Goal: Task Accomplishment & Management: Use online tool/utility

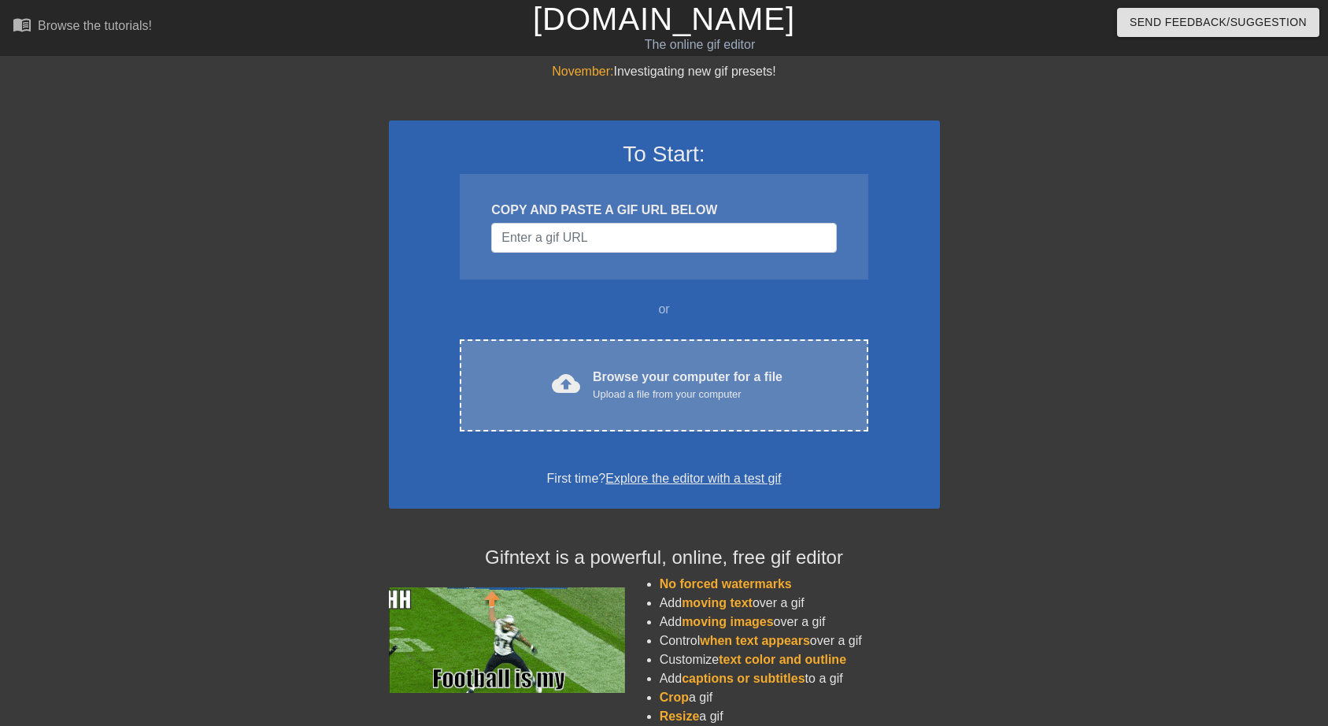
click at [618, 390] on div "Upload a file from your computer" at bounding box center [688, 395] width 190 height 16
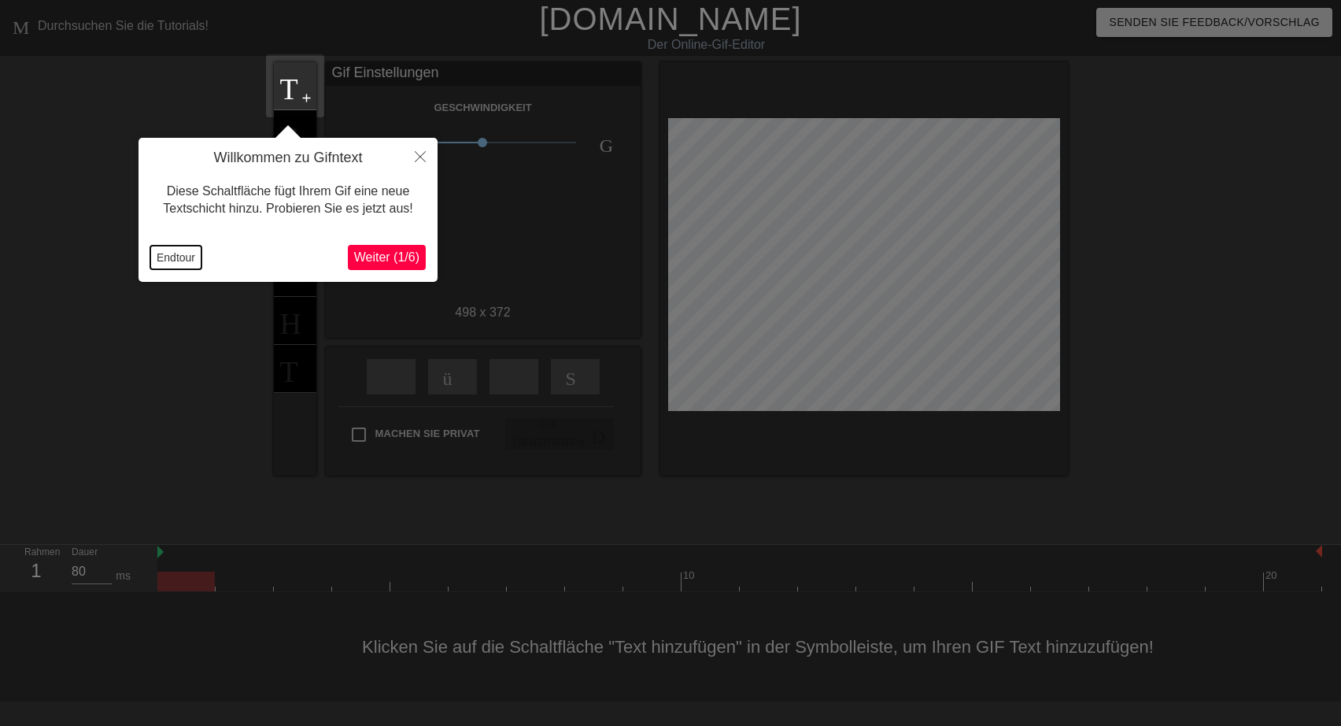
click at [174, 256] on button "Endtour" at bounding box center [175, 258] width 51 height 24
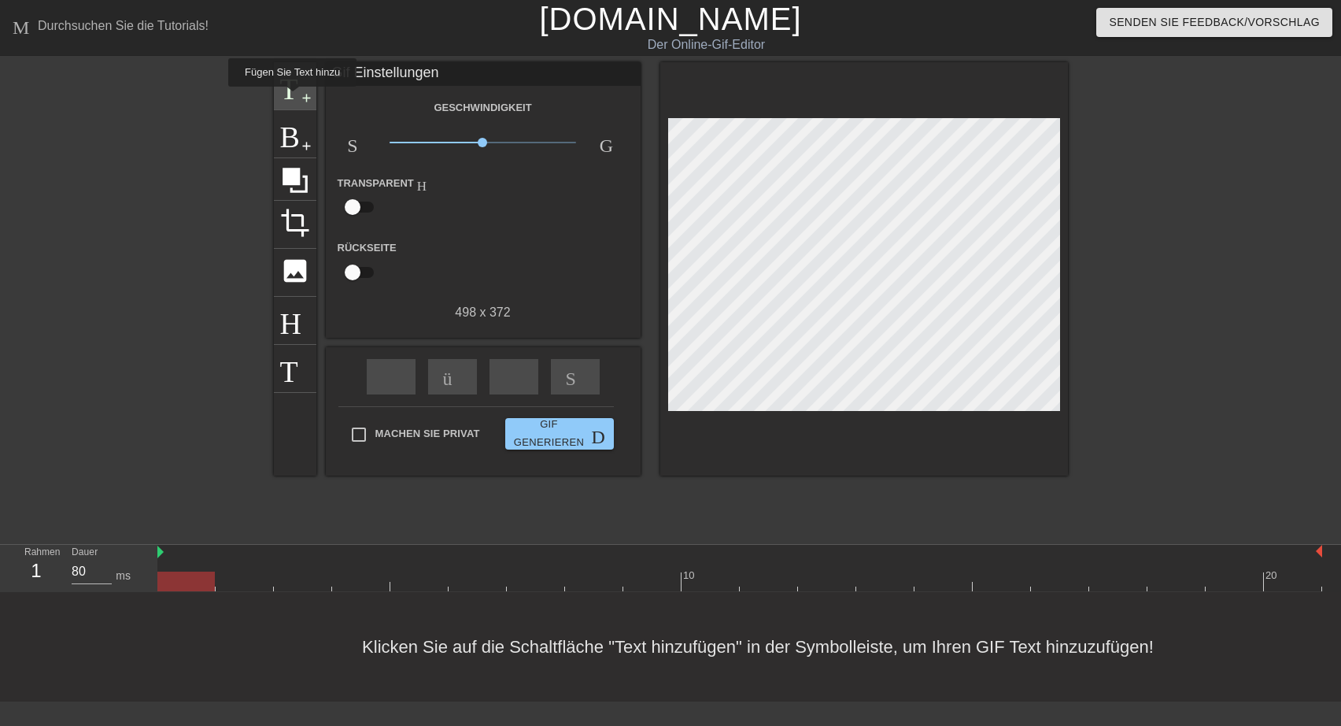
click at [290, 98] on span "Titel" at bounding box center [295, 84] width 30 height 30
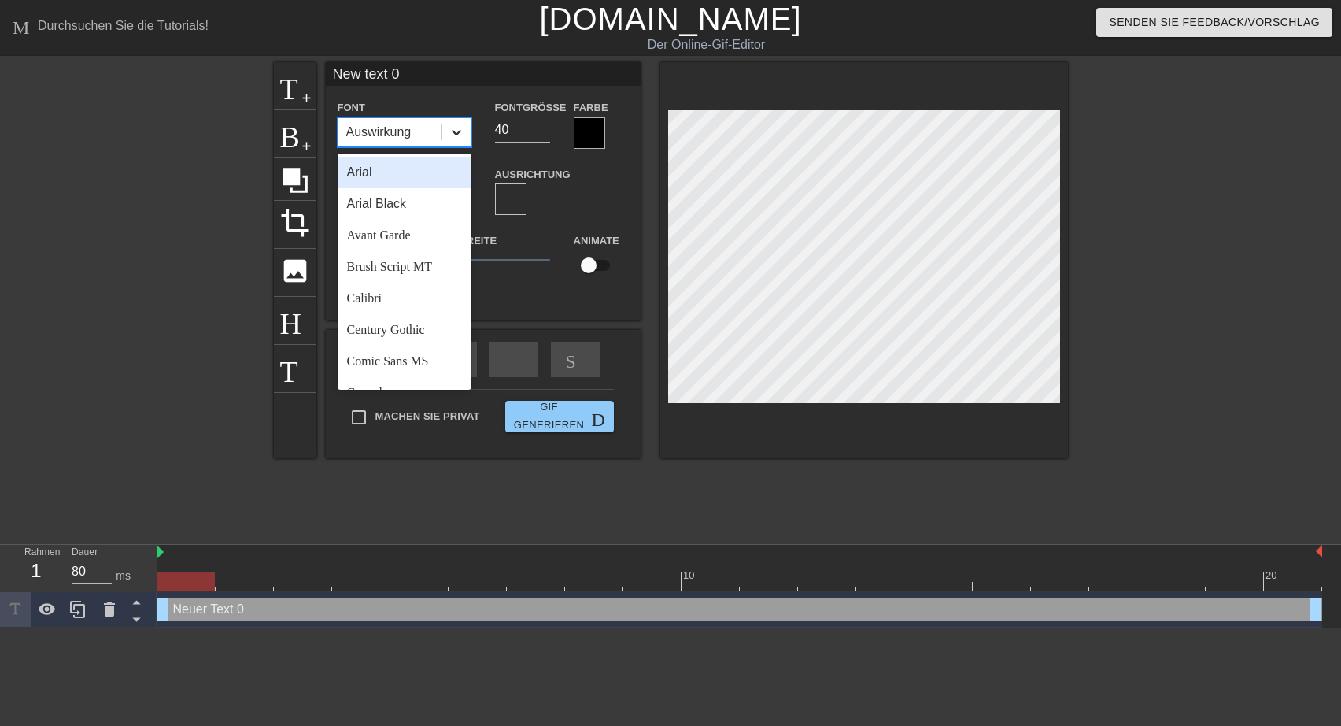
click at [453, 131] on icon at bounding box center [456, 133] width 9 height 6
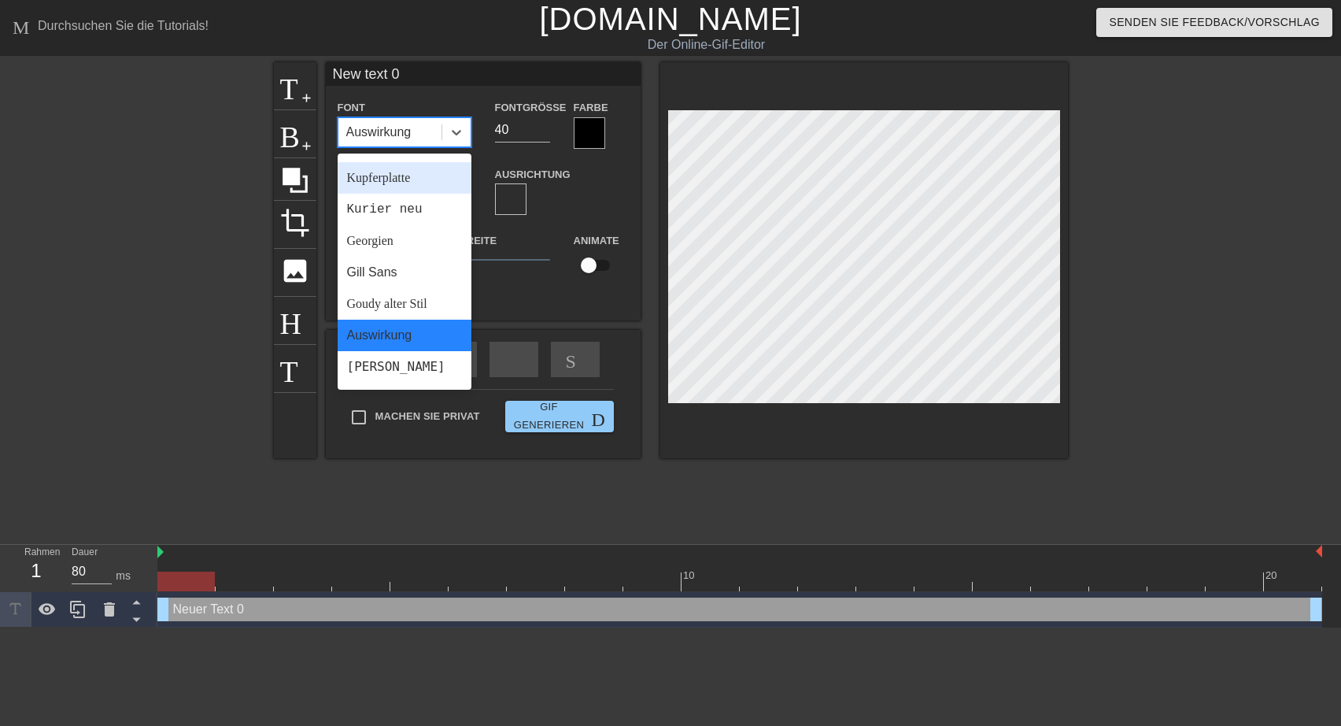
scroll to position [258, 0]
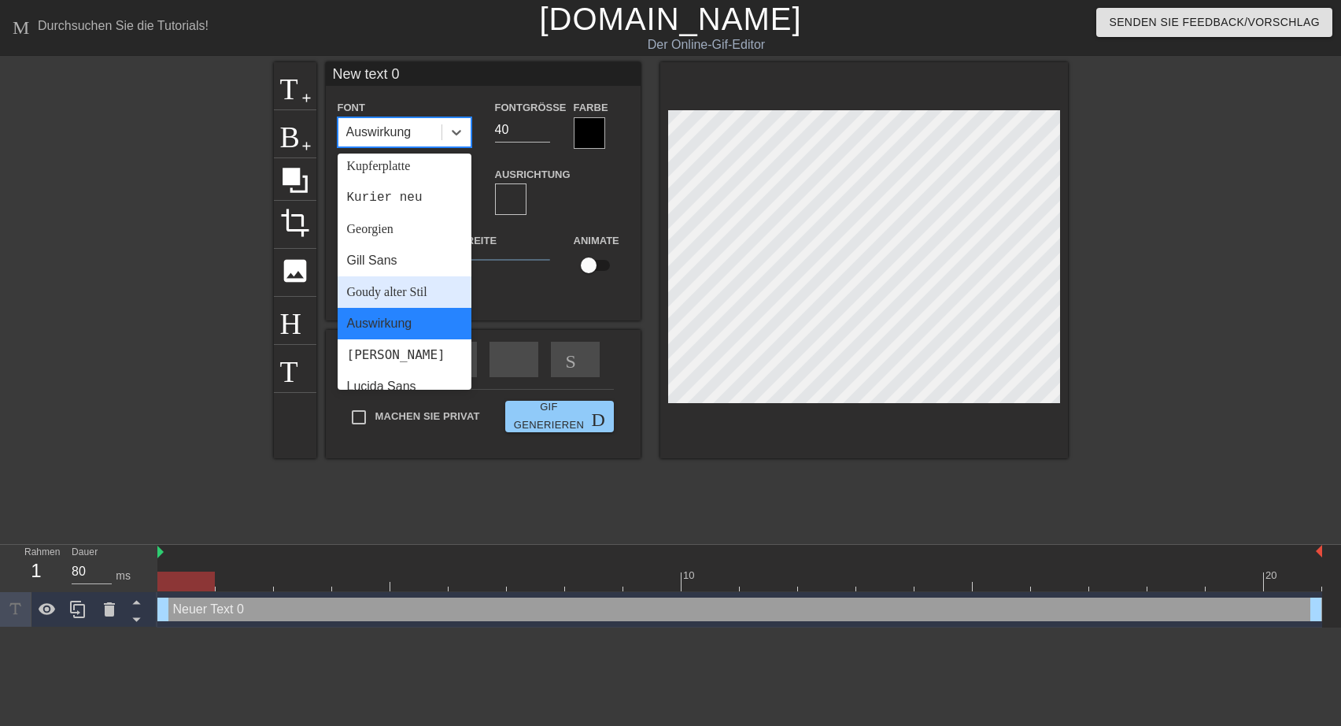
click at [376, 308] on div "Goudy alter Stil" at bounding box center [405, 291] width 134 height 31
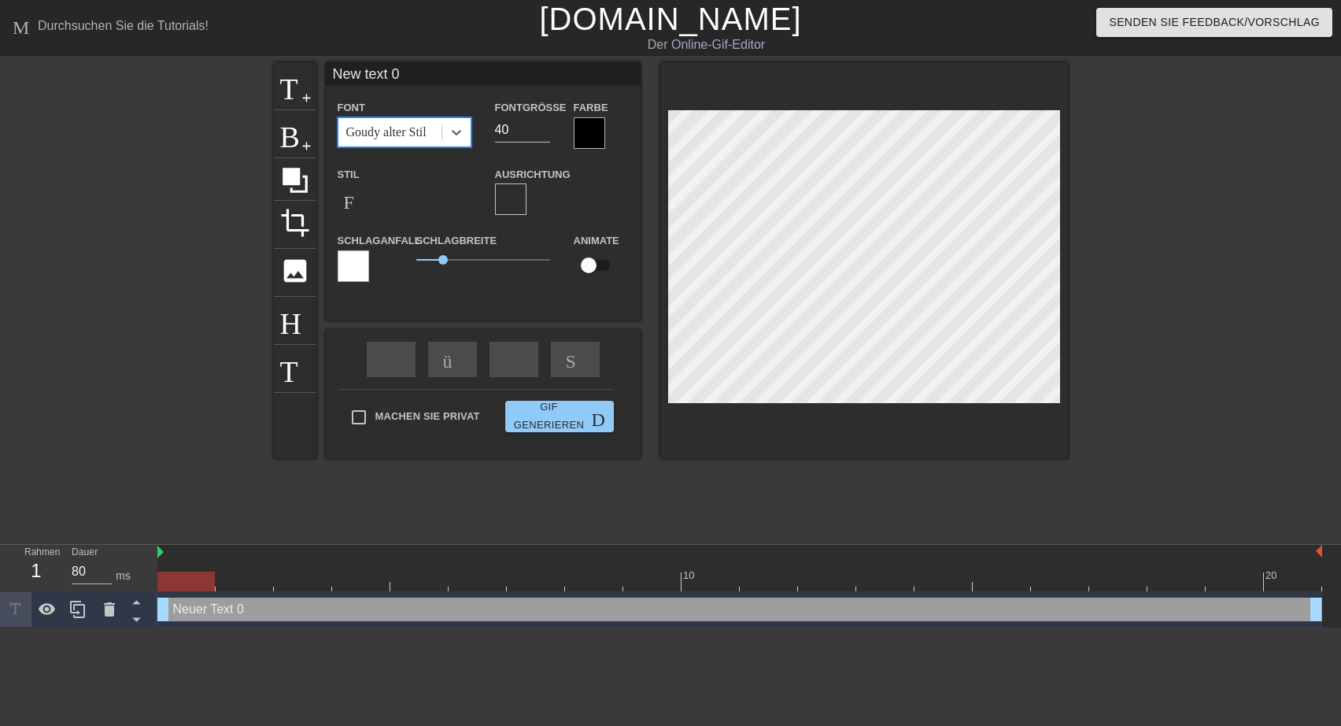
click at [577, 138] on div at bounding box center [589, 132] width 31 height 31
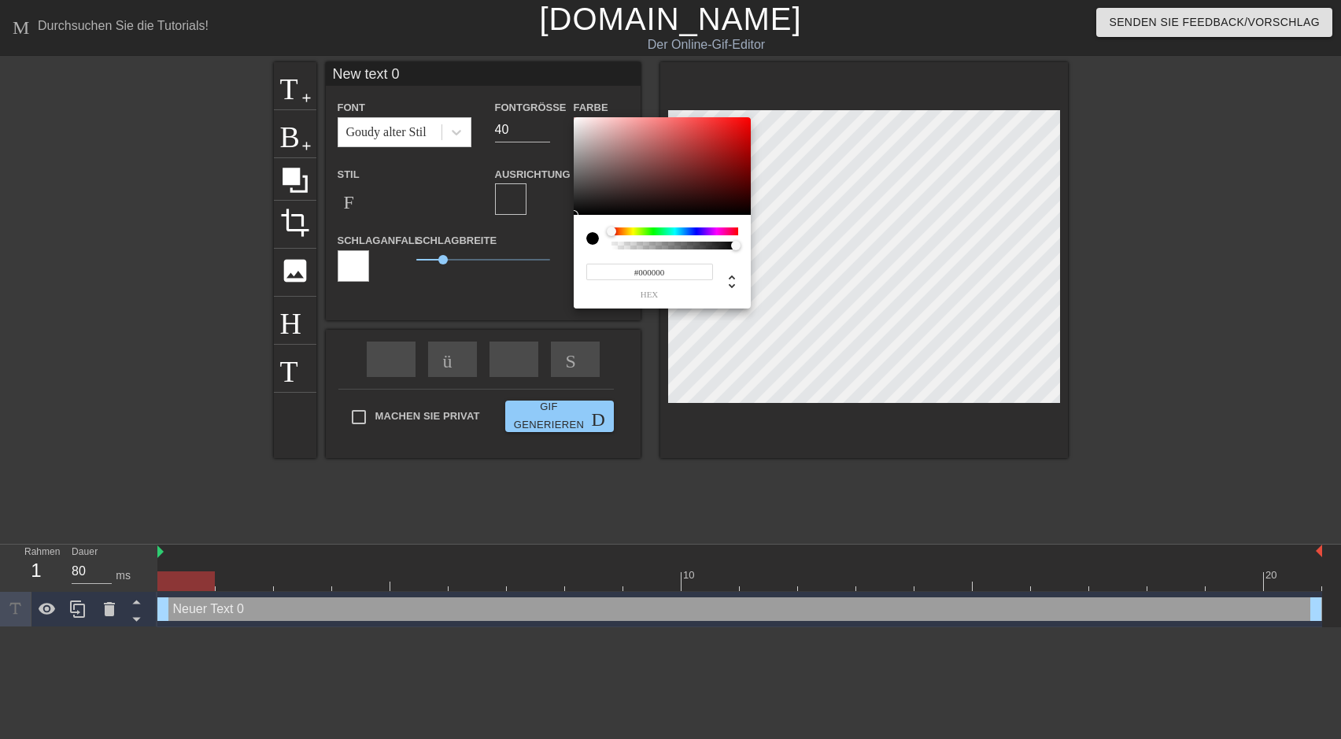
type input "#FAF4F4"
click at [578, 119] on div at bounding box center [662, 166] width 177 height 98
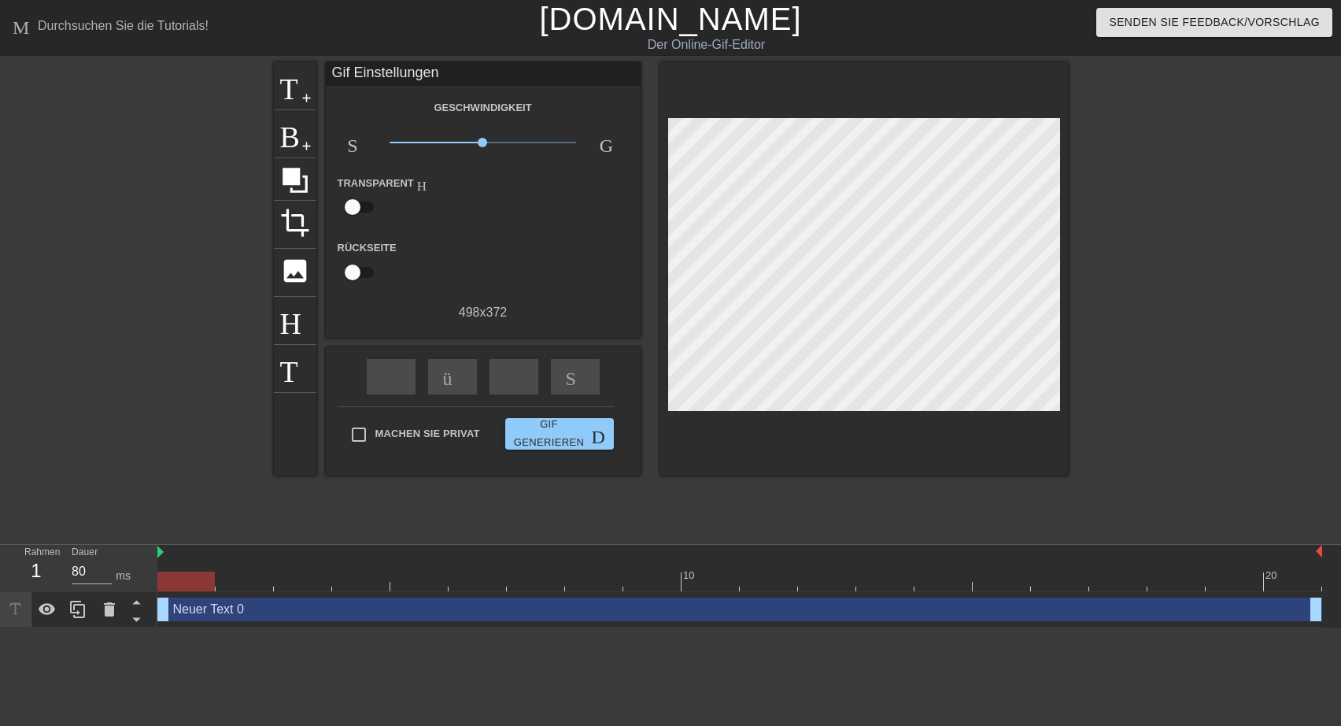
drag, startPoint x: 439, startPoint y: 258, endPoint x: 423, endPoint y: 262, distance: 17.0
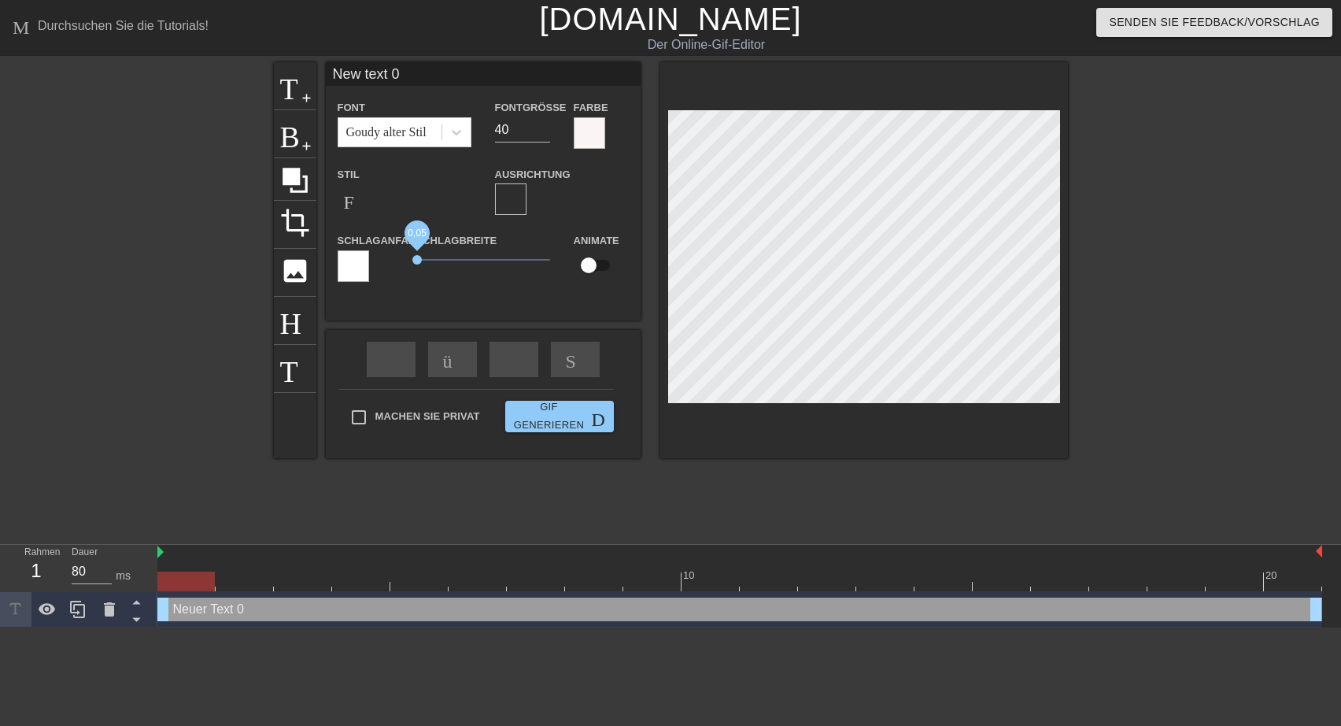
drag, startPoint x: 441, startPoint y: 257, endPoint x: 418, endPoint y: 261, distance: 23.2
click at [418, 261] on span "0,05" at bounding box center [416, 259] width 9 height 9
drag, startPoint x: 409, startPoint y: 76, endPoint x: 327, endPoint y: 81, distance: 81.3
click at [327, 81] on input "New text 0" at bounding box center [483, 74] width 315 height 24
drag, startPoint x: 537, startPoint y: 73, endPoint x: 553, endPoint y: 73, distance: 16.5
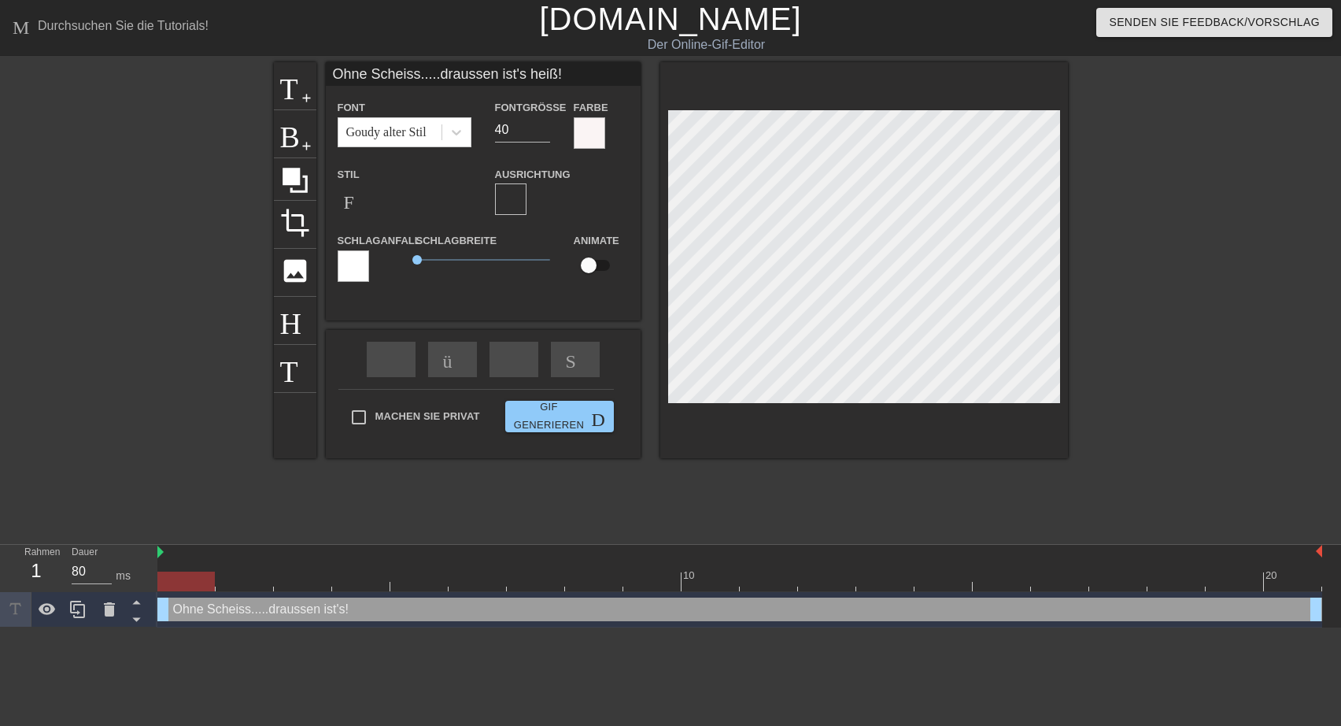
click at [553, 73] on input "Ohne Scheiss.....draussen ist's heiß!" at bounding box center [483, 74] width 315 height 24
type input "Ohne Scheiss.....draussen ist's heiss!"
click at [540, 136] on input "39" at bounding box center [522, 129] width 55 height 25
type input "38"
click at [540, 136] on input "38" at bounding box center [522, 129] width 55 height 25
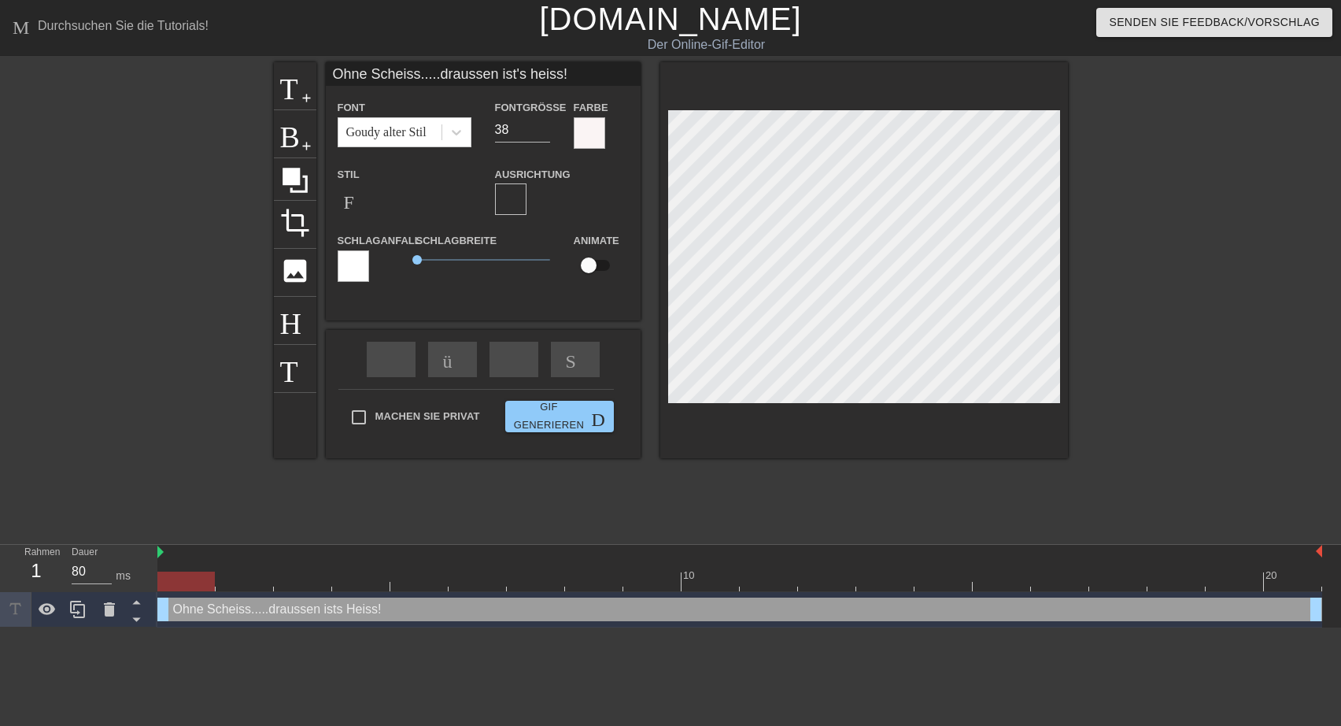
click at [578, 130] on div at bounding box center [589, 132] width 31 height 31
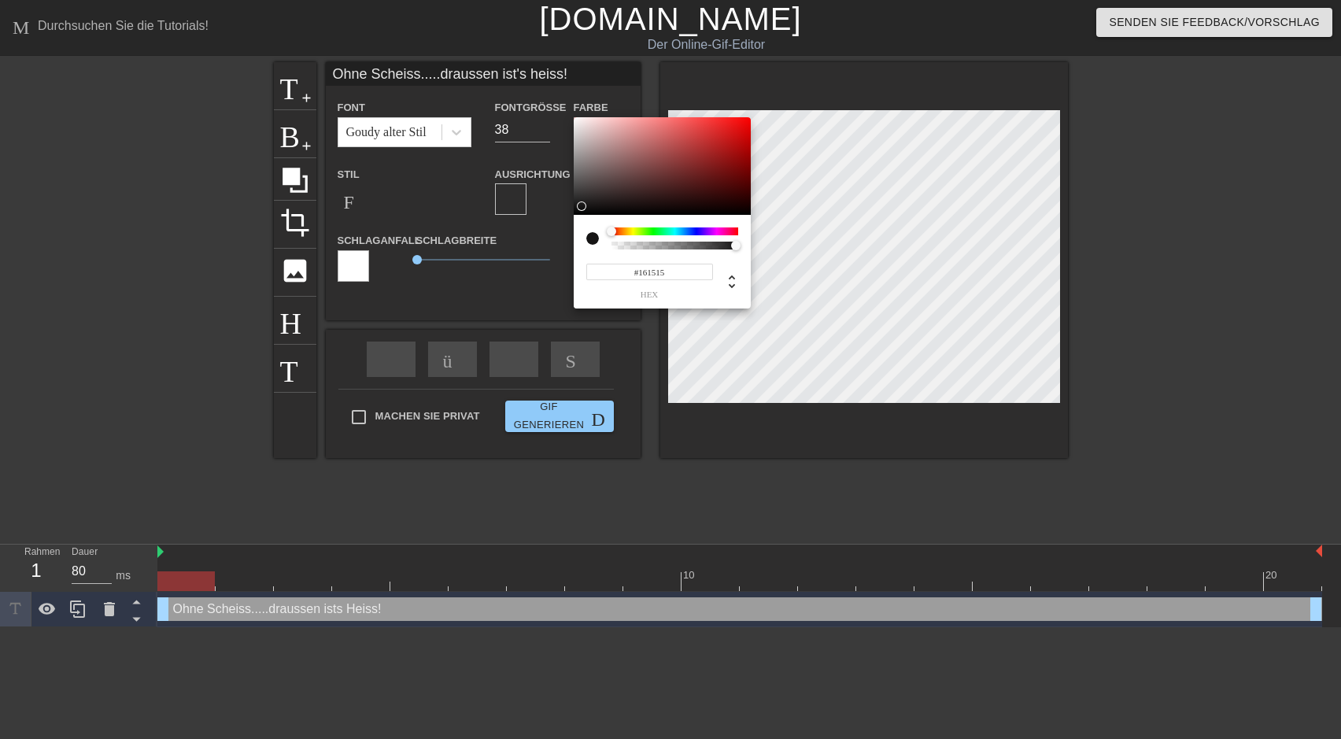
click at [576, 206] on div at bounding box center [662, 166] width 177 height 98
click at [744, 122] on div at bounding box center [662, 166] width 177 height 98
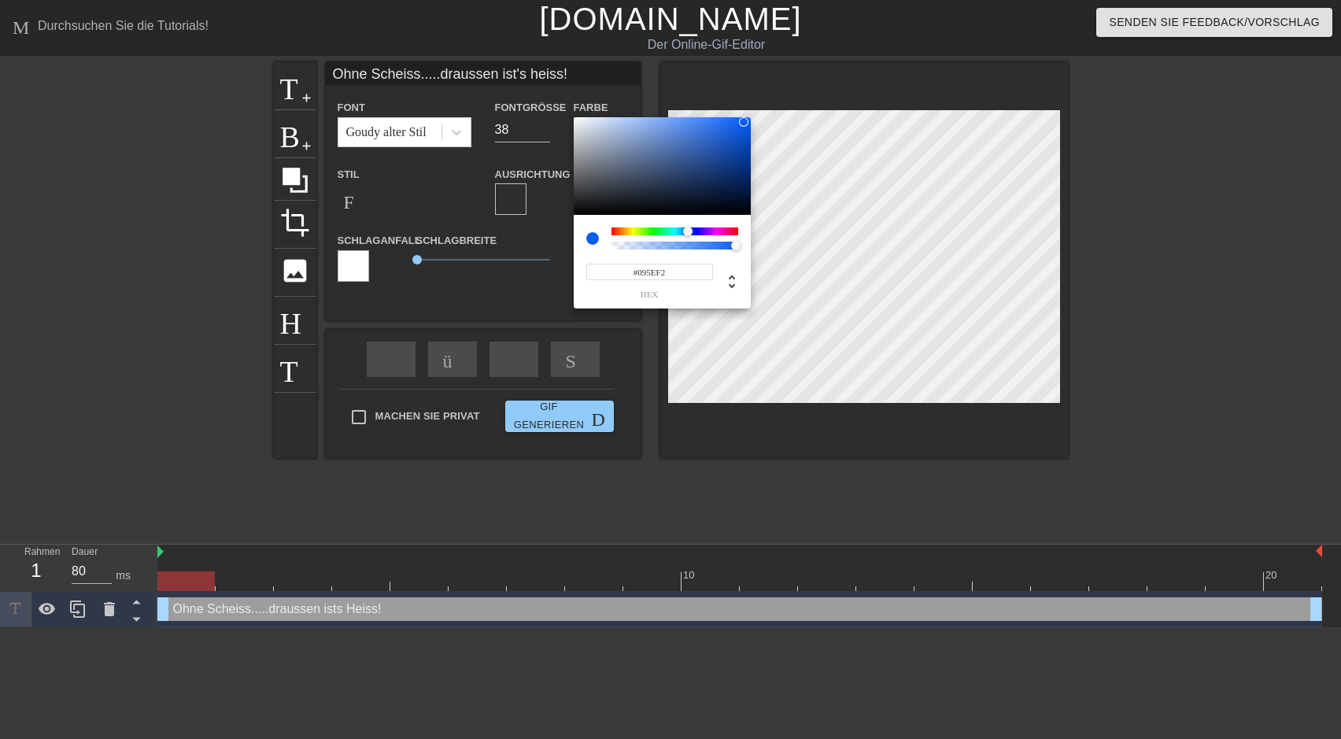
click at [688, 230] on div at bounding box center [675, 232] width 127 height 8
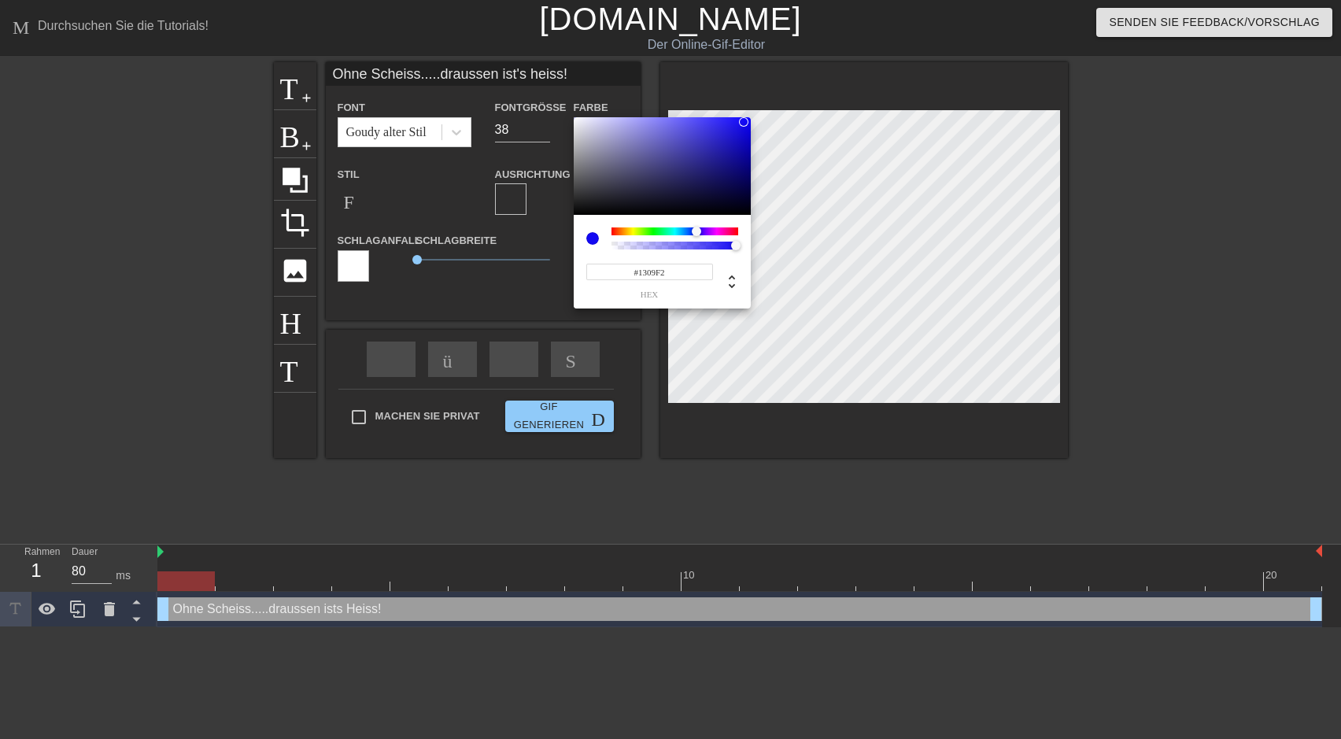
click at [697, 229] on div at bounding box center [701, 232] width 9 height 9
type input "#F20916"
click at [737, 232] on div at bounding box center [675, 232] width 127 height 8
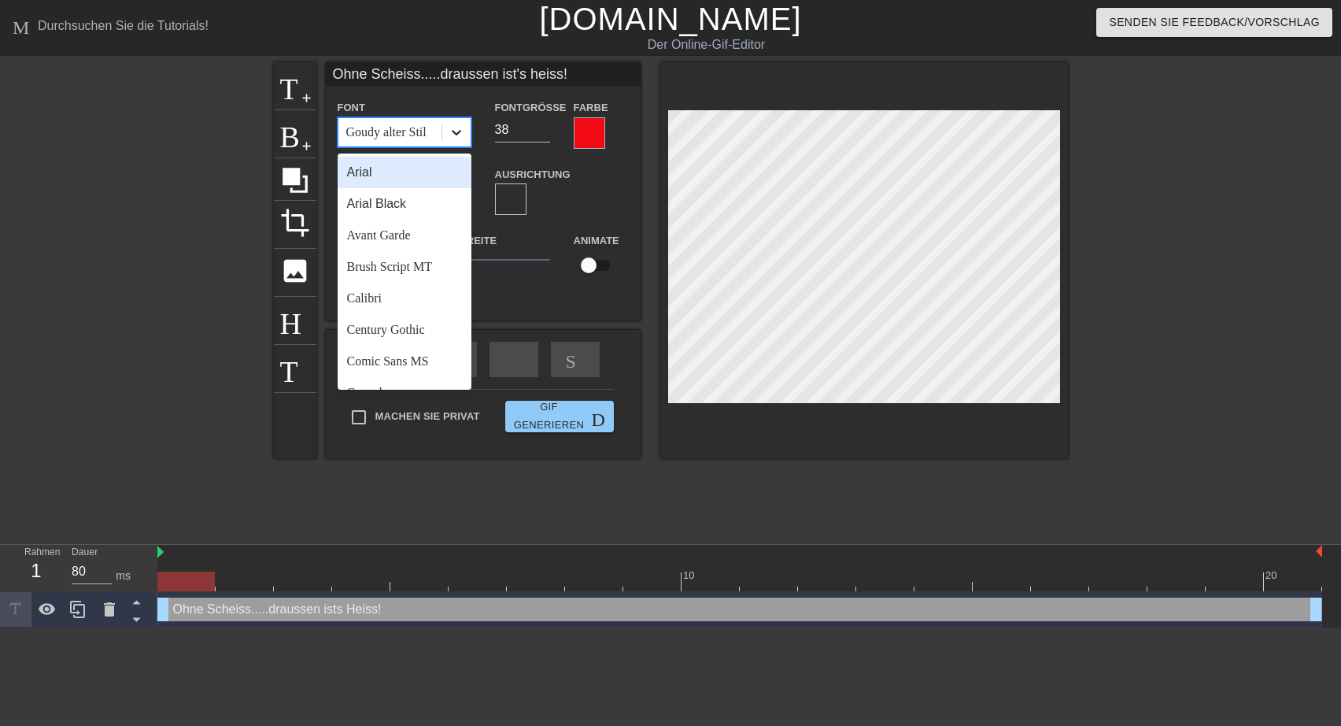
click at [461, 131] on icon at bounding box center [457, 132] width 16 height 16
click at [408, 205] on div "[PERSON_NAME]" at bounding box center [405, 203] width 134 height 31
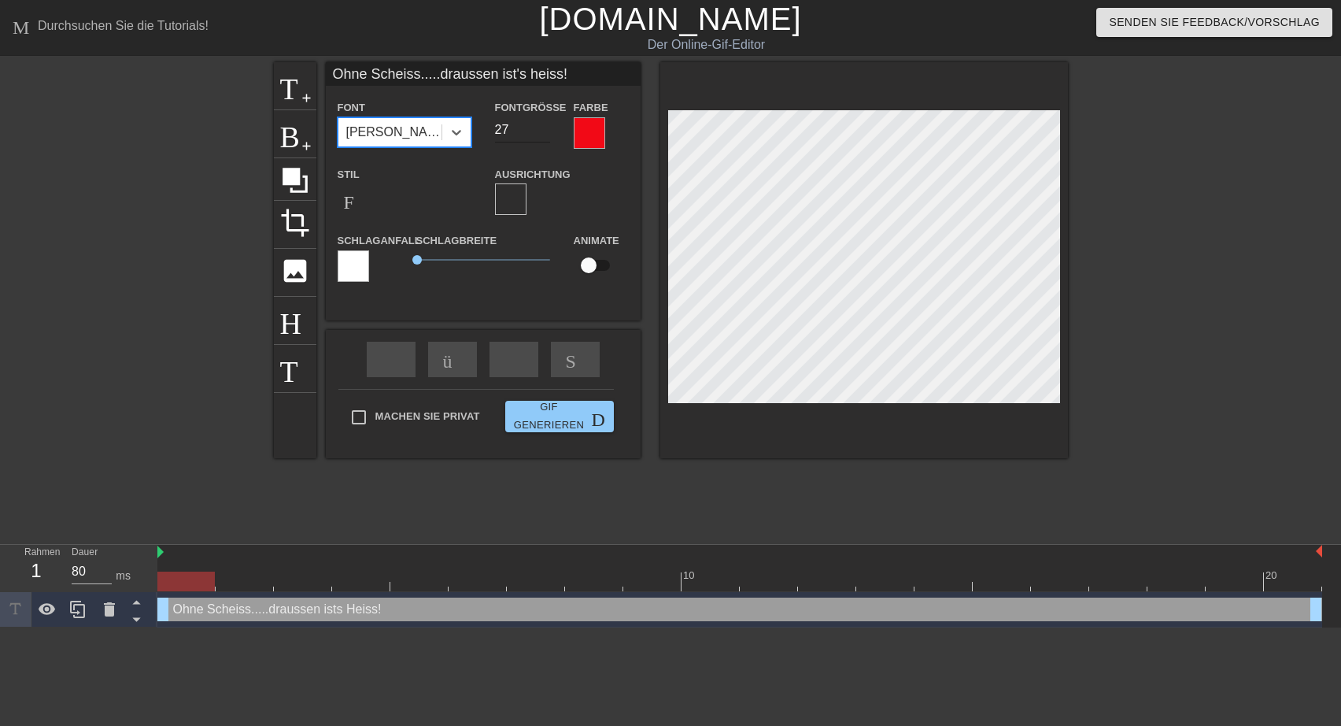
click at [541, 132] on input "27" at bounding box center [522, 129] width 55 height 25
click at [541, 132] on input "26" at bounding box center [522, 129] width 55 height 25
click at [541, 132] on input "21" at bounding box center [522, 129] width 55 height 25
type input "22"
click at [541, 124] on input "22" at bounding box center [522, 129] width 55 height 25
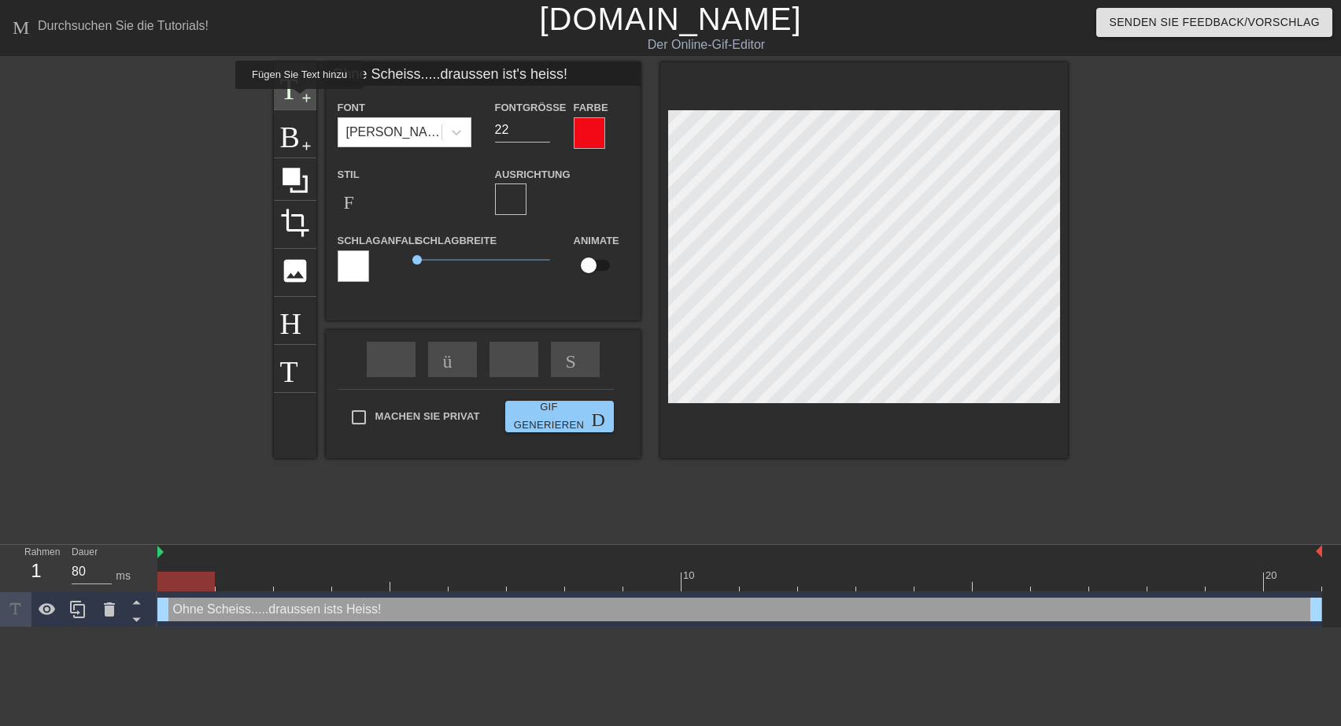
click at [298, 100] on div "Titel add-circle" at bounding box center [295, 86] width 43 height 48
type input "New text 1"
type input "40"
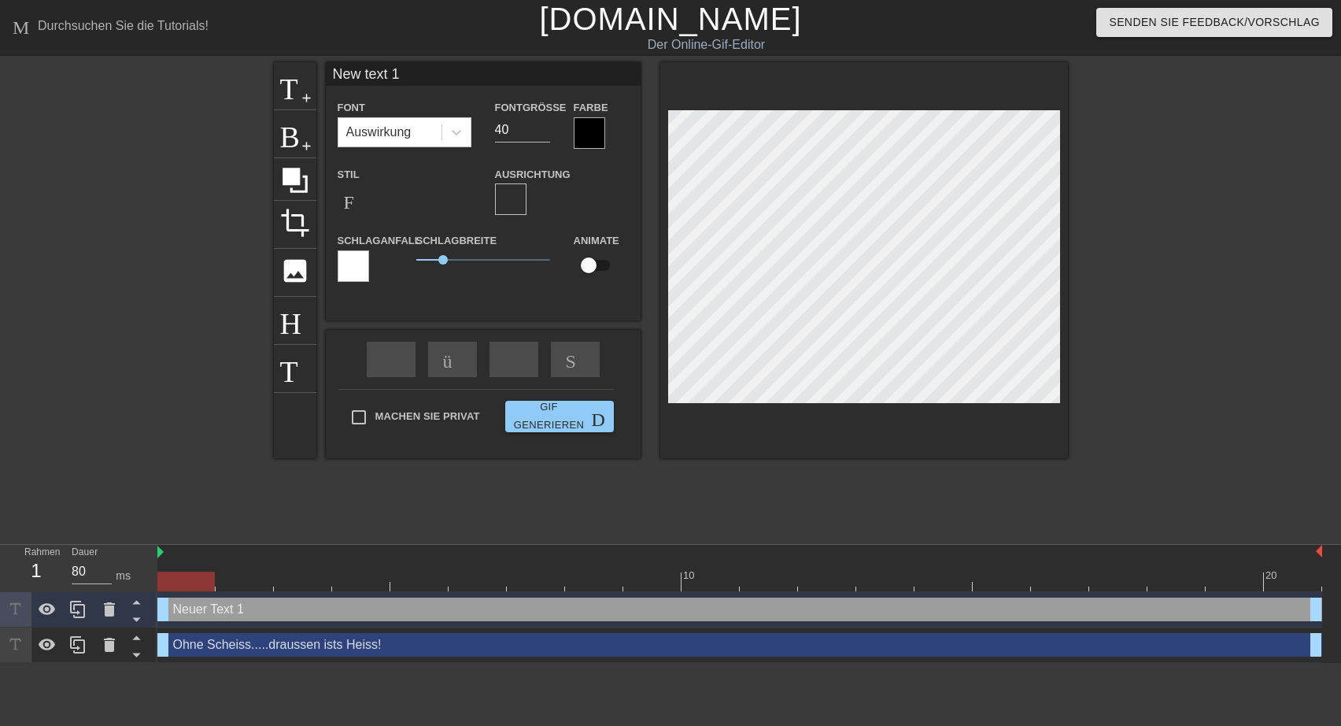
drag, startPoint x: 331, startPoint y: 70, endPoint x: 473, endPoint y: 82, distance: 142.2
click at [473, 82] on input "New text 1" at bounding box center [483, 74] width 315 height 24
type input "([PERSON_NAME])"
type input "21"
click at [546, 133] on input "21" at bounding box center [522, 129] width 55 height 25
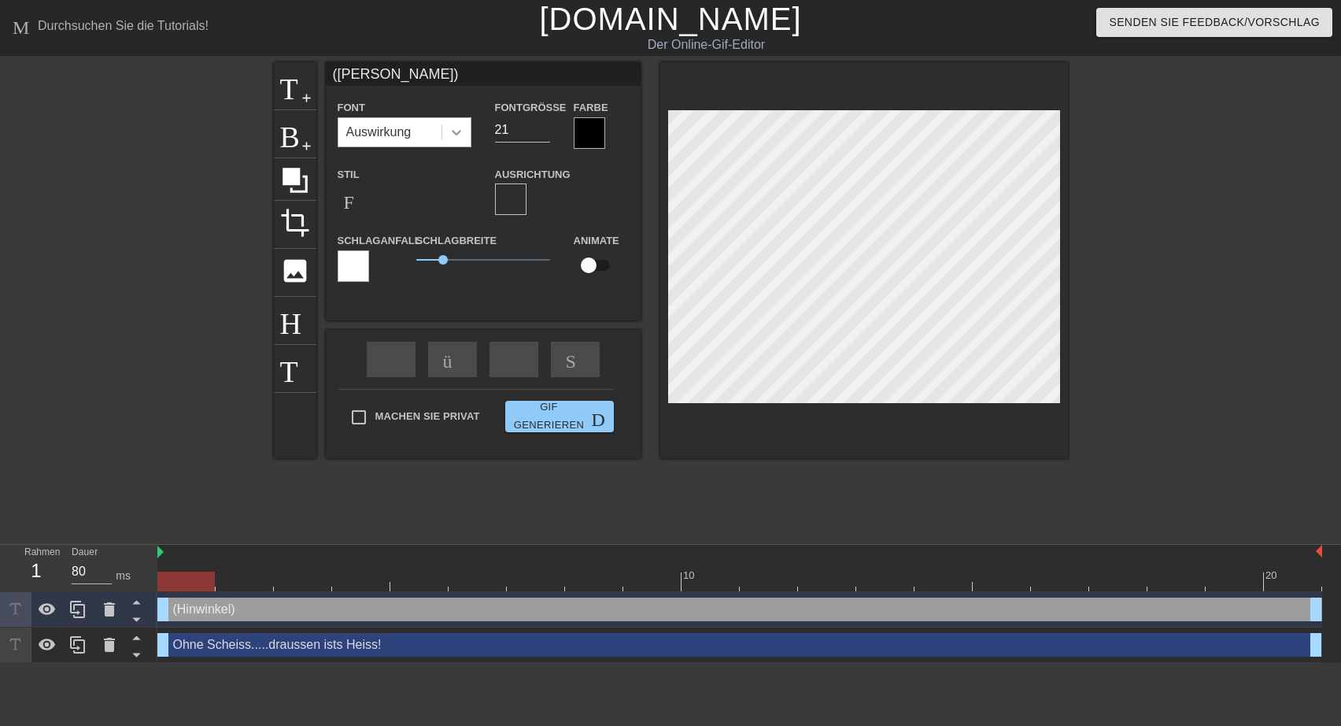
type input "([PERSON_NAME])"
click at [454, 129] on icon at bounding box center [457, 132] width 16 height 16
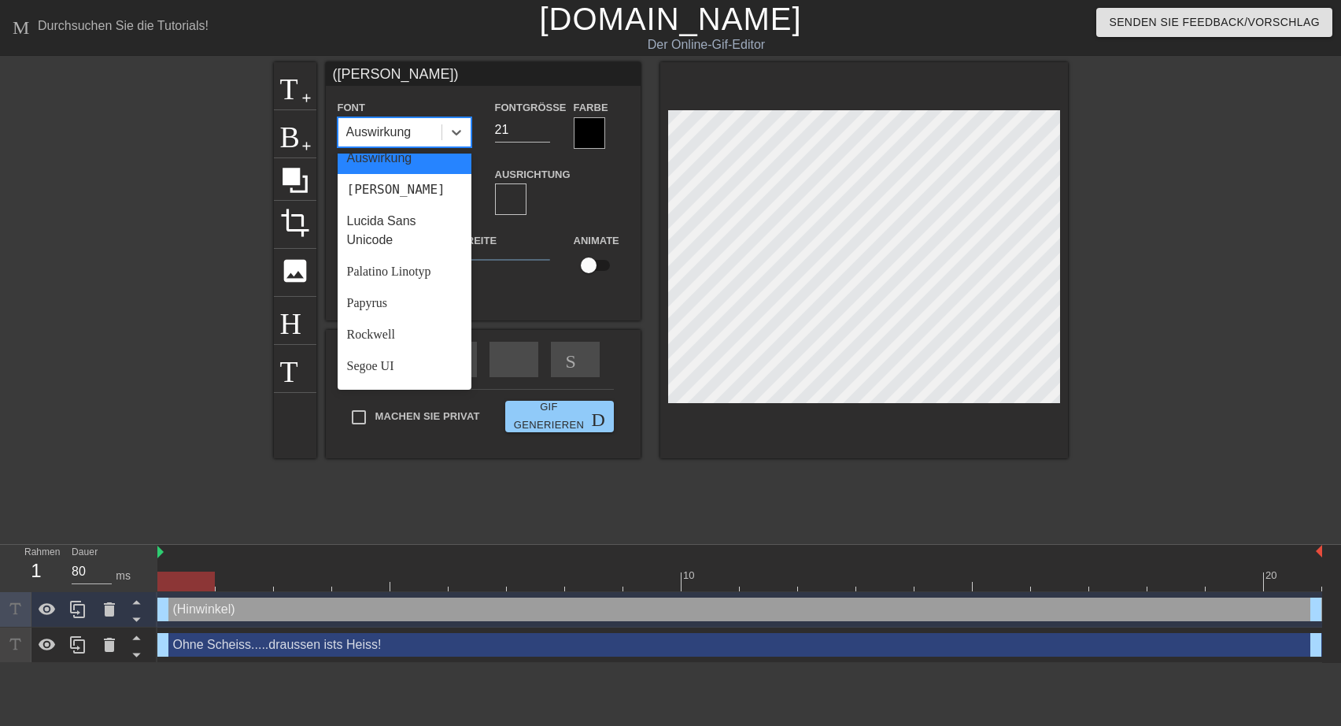
scroll to position [467, 0]
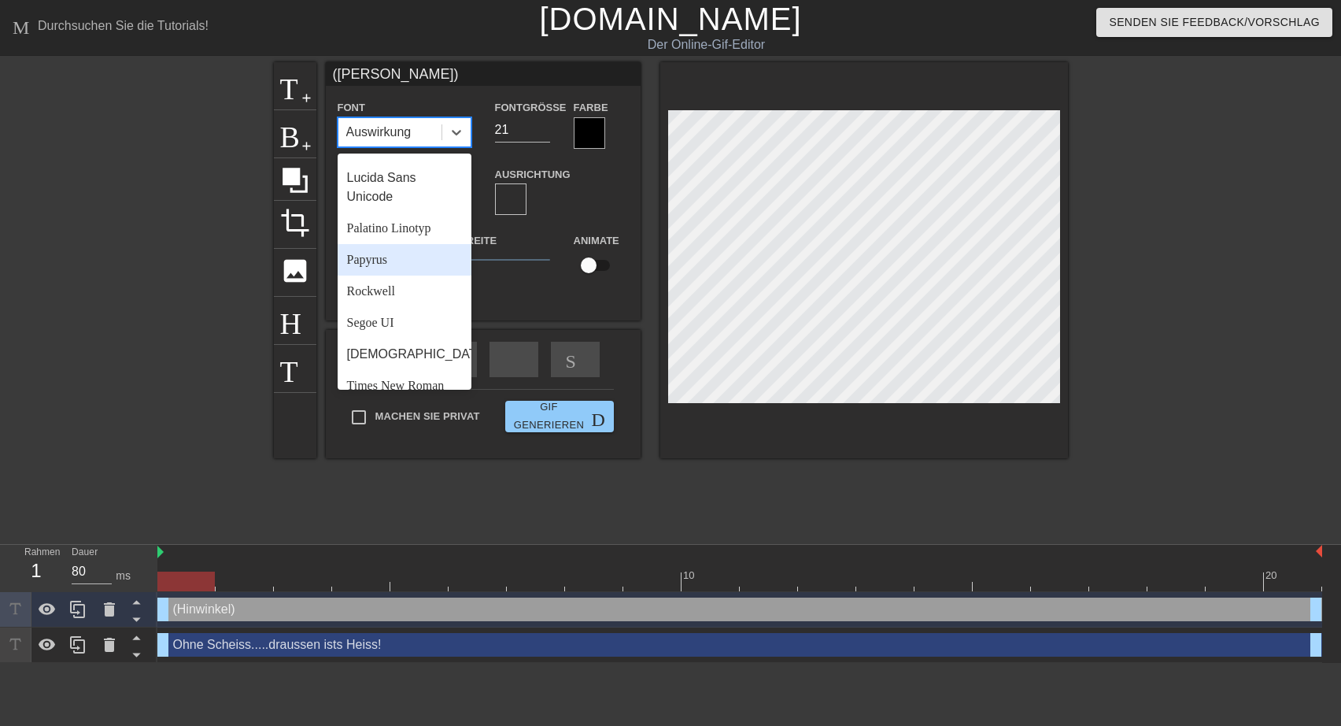
click at [375, 276] on div "Papyrus" at bounding box center [405, 259] width 134 height 31
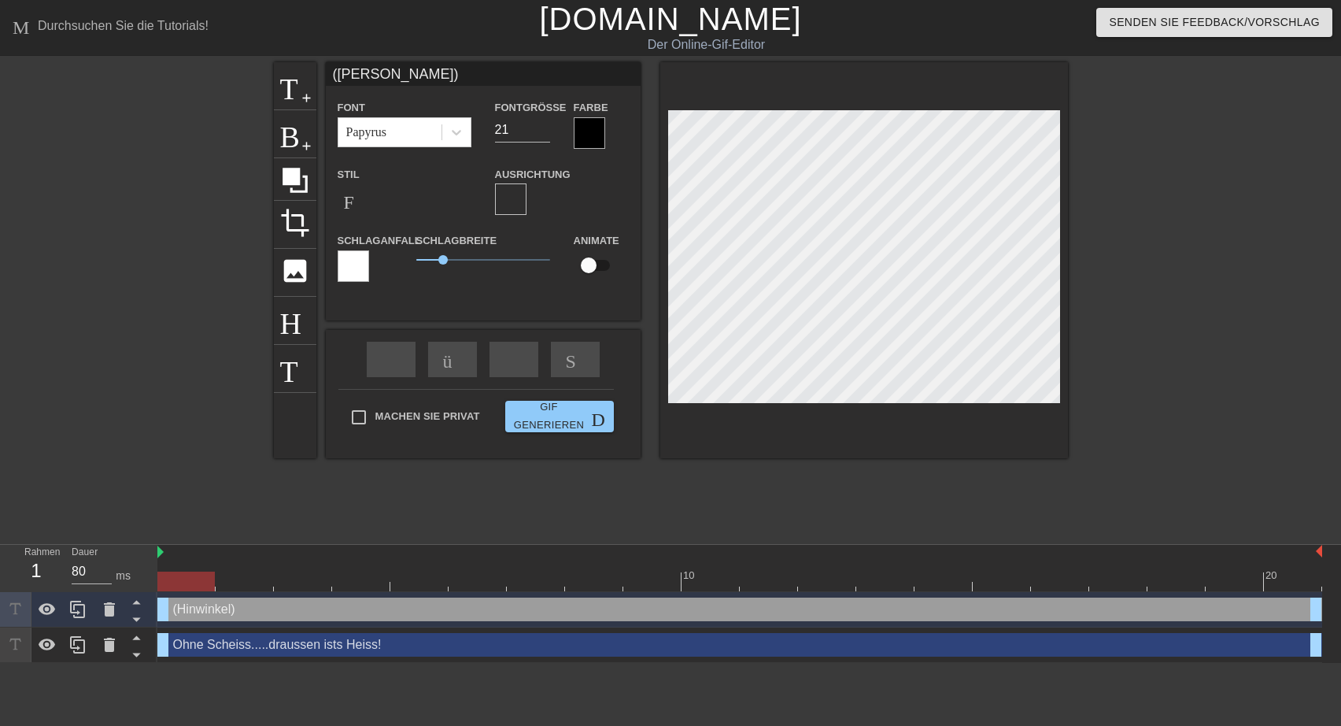
click at [590, 135] on div at bounding box center [589, 132] width 31 height 31
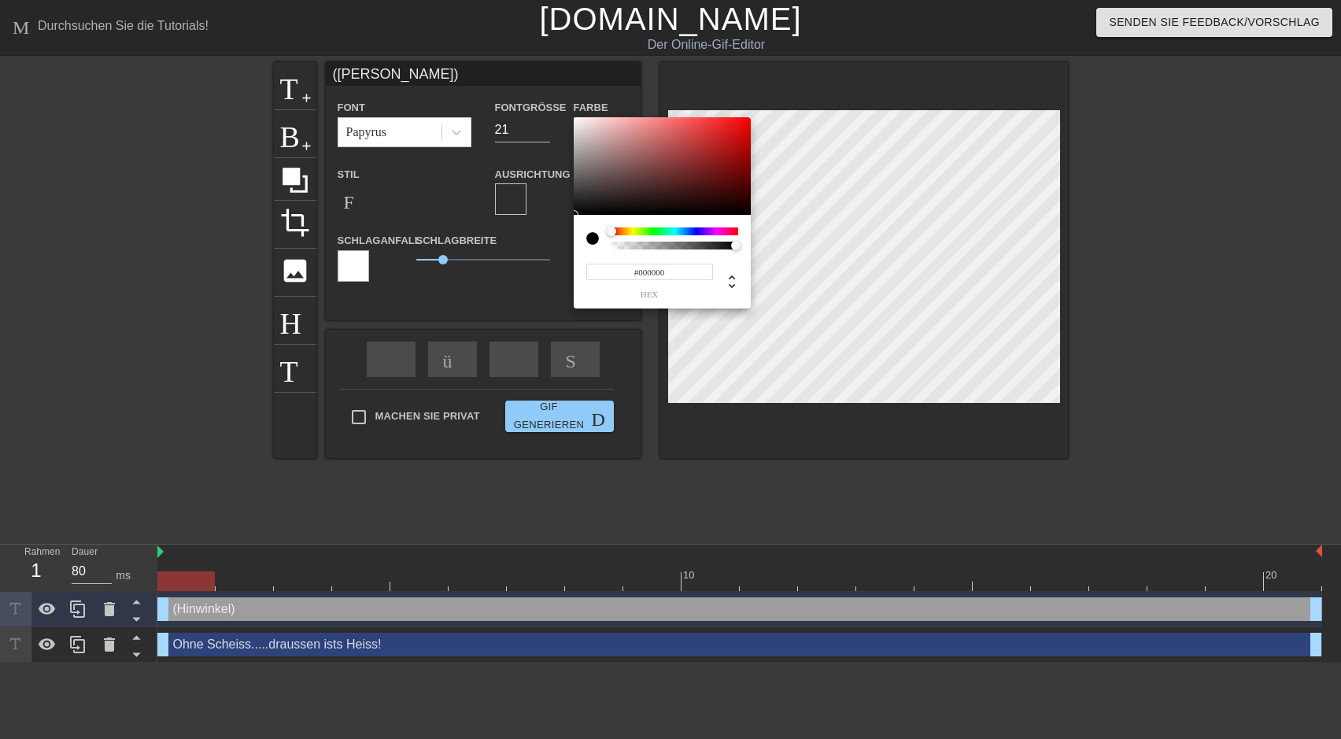
type input "#F6F2F2"
click at [576, 120] on div at bounding box center [662, 166] width 177 height 98
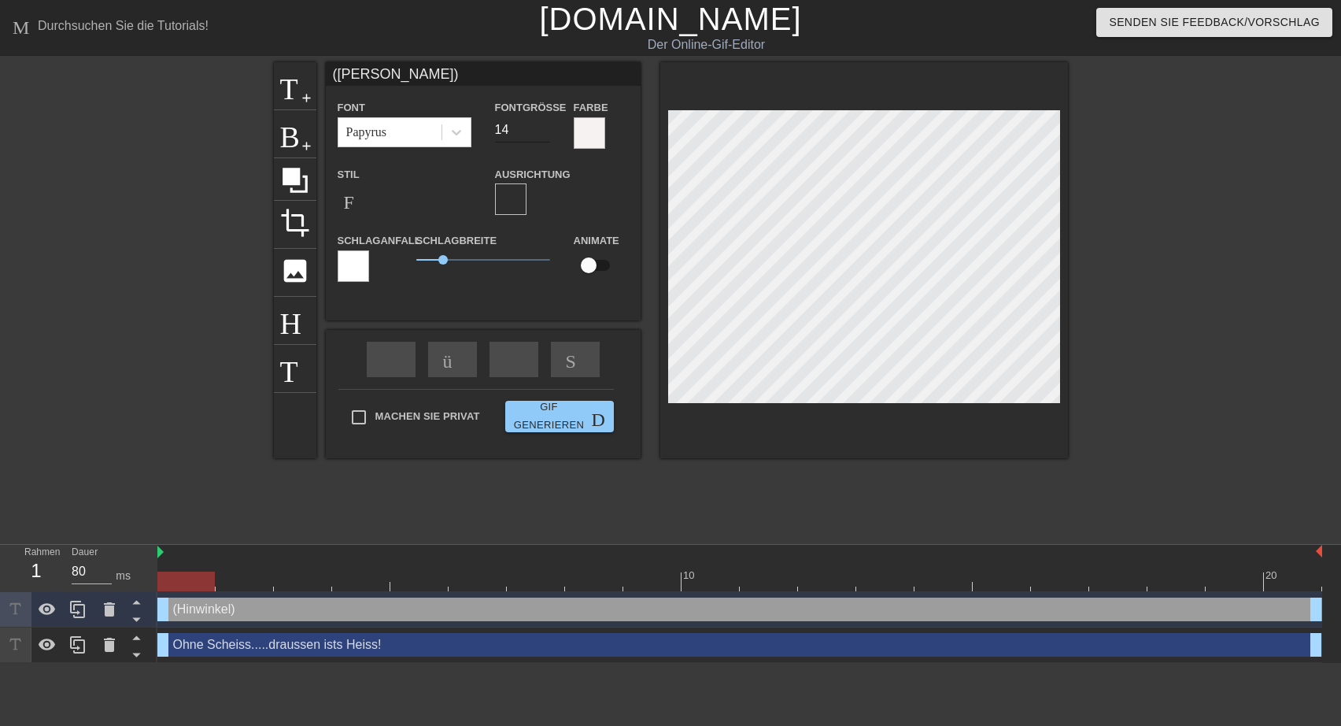
type input "14"
click at [543, 134] on input "14" at bounding box center [522, 129] width 55 height 25
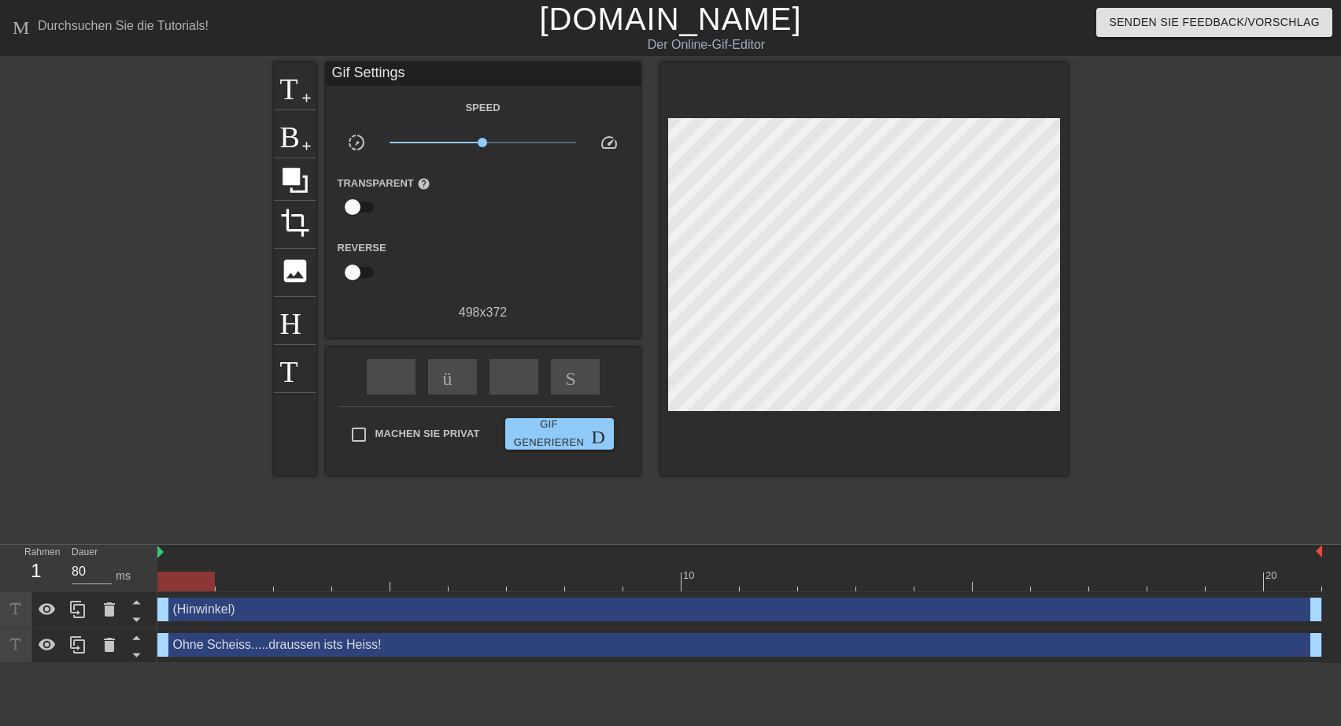
click at [361, 410] on div "Machen Sie privat Gif generieren Doppelpfeil" at bounding box center [476, 437] width 276 height 62
click at [356, 430] on input "Machen Sie privat" at bounding box center [358, 434] width 33 height 33
checkbox input "true"
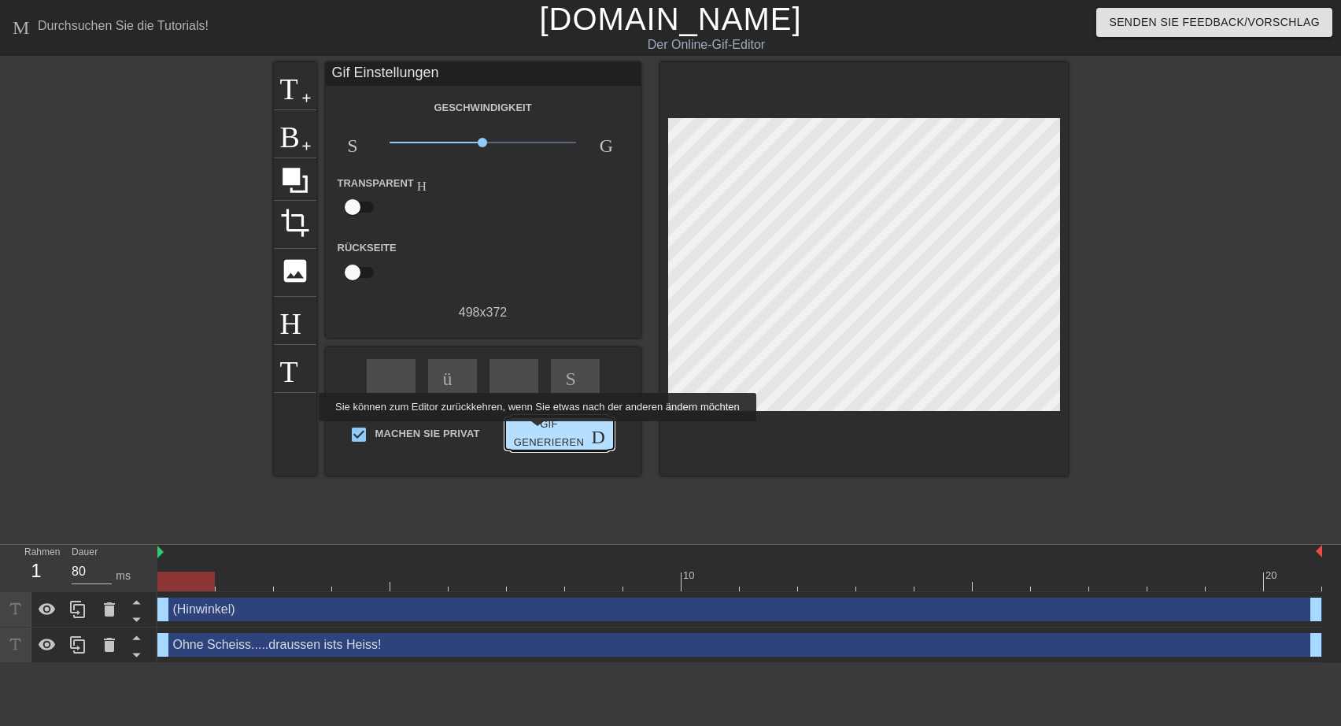
click at [535, 432] on span "Gif generieren Doppelpfeil" at bounding box center [560, 434] width 96 height 36
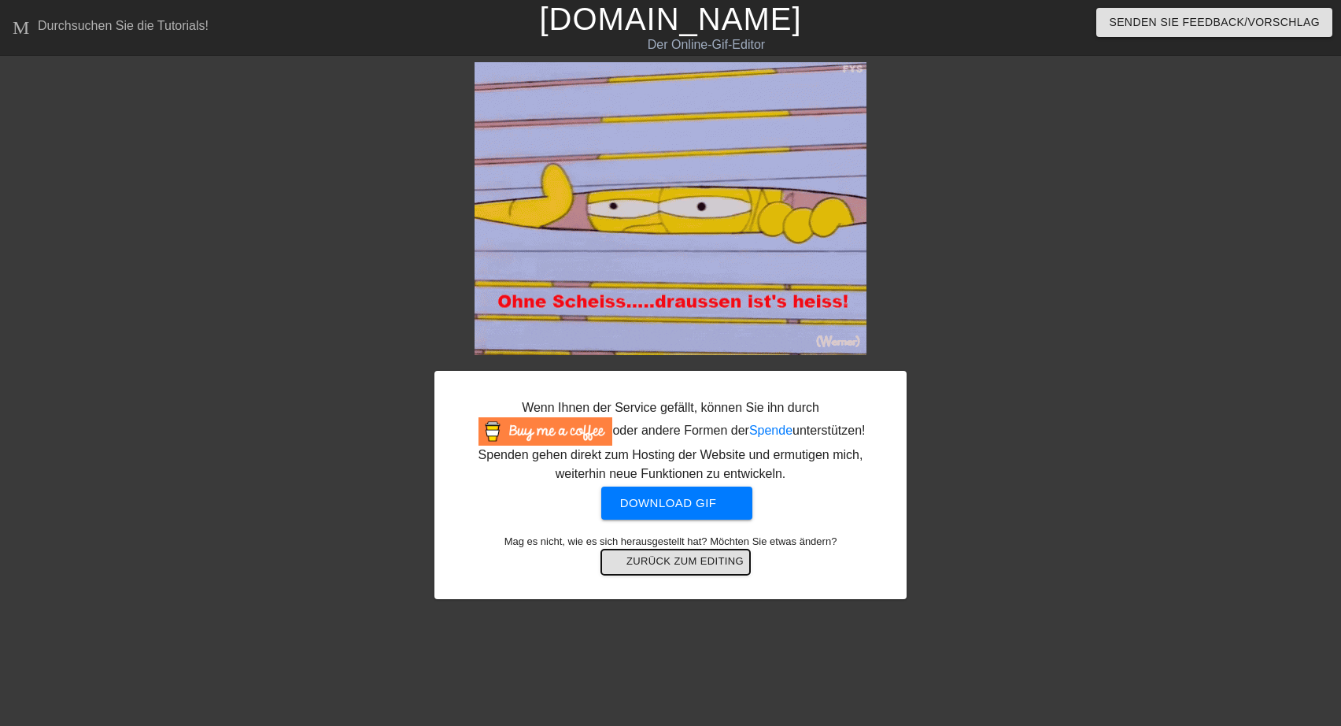
click at [686, 564] on span "arrow-back Zurück zum Editing" at bounding box center [676, 562] width 136 height 19
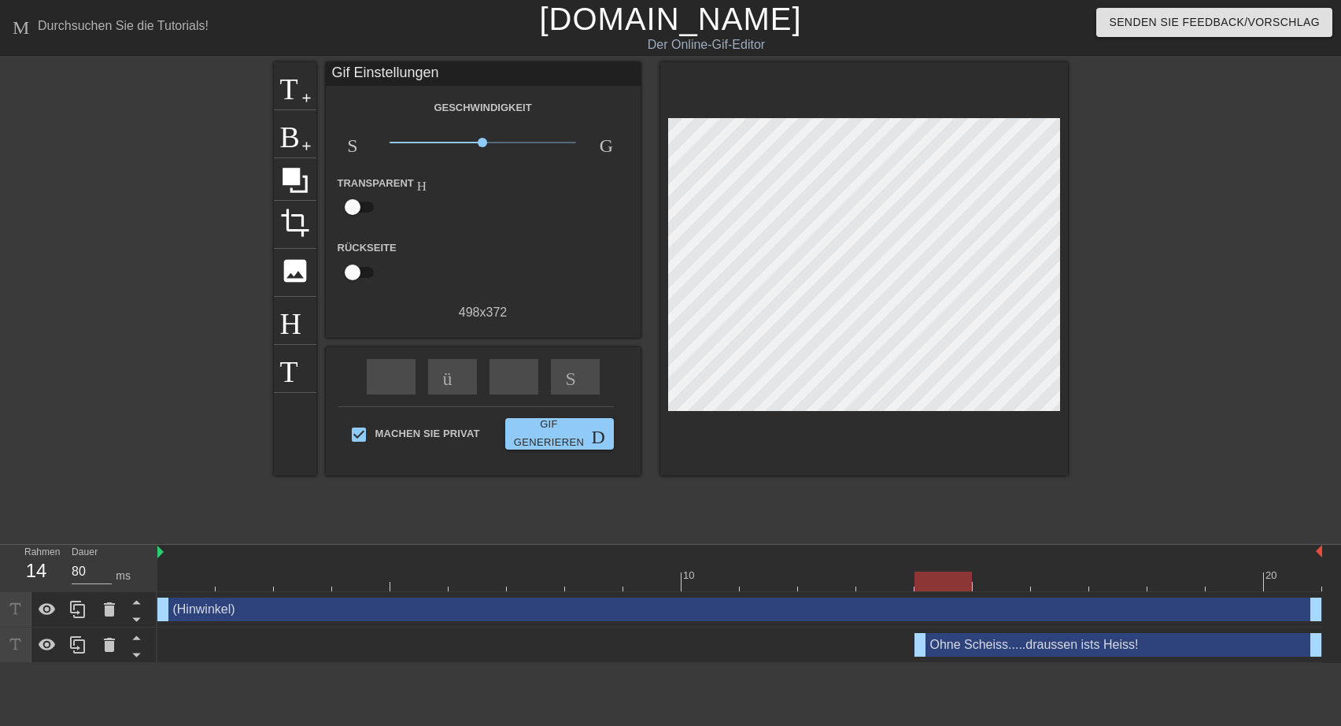
drag, startPoint x: 165, startPoint y: 641, endPoint x: 938, endPoint y: 643, distance: 773.0
click at [938, 643] on div "Ohne Scheiss.....draussen ists Heiss! drag-handle drag-handle" at bounding box center [1119, 645] width 408 height 24
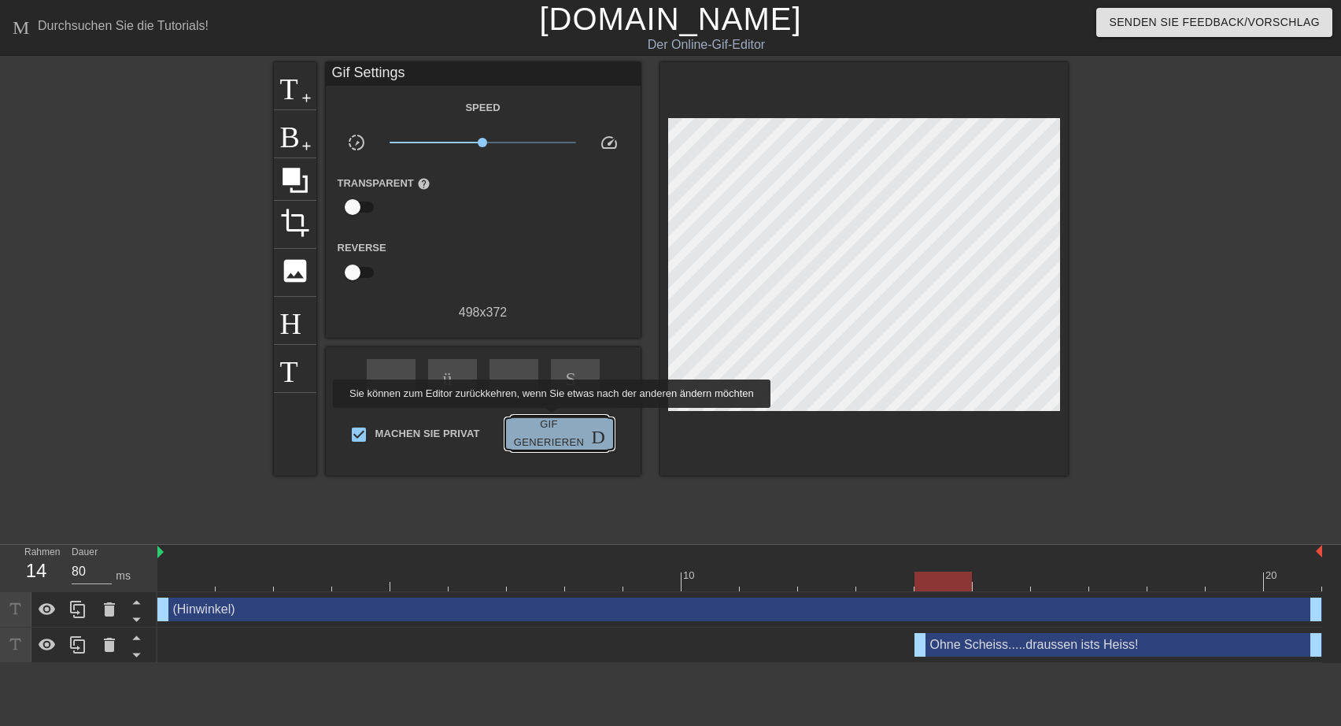
click at [549, 418] on span "Gif generieren Doppelpfeil" at bounding box center [560, 434] width 96 height 36
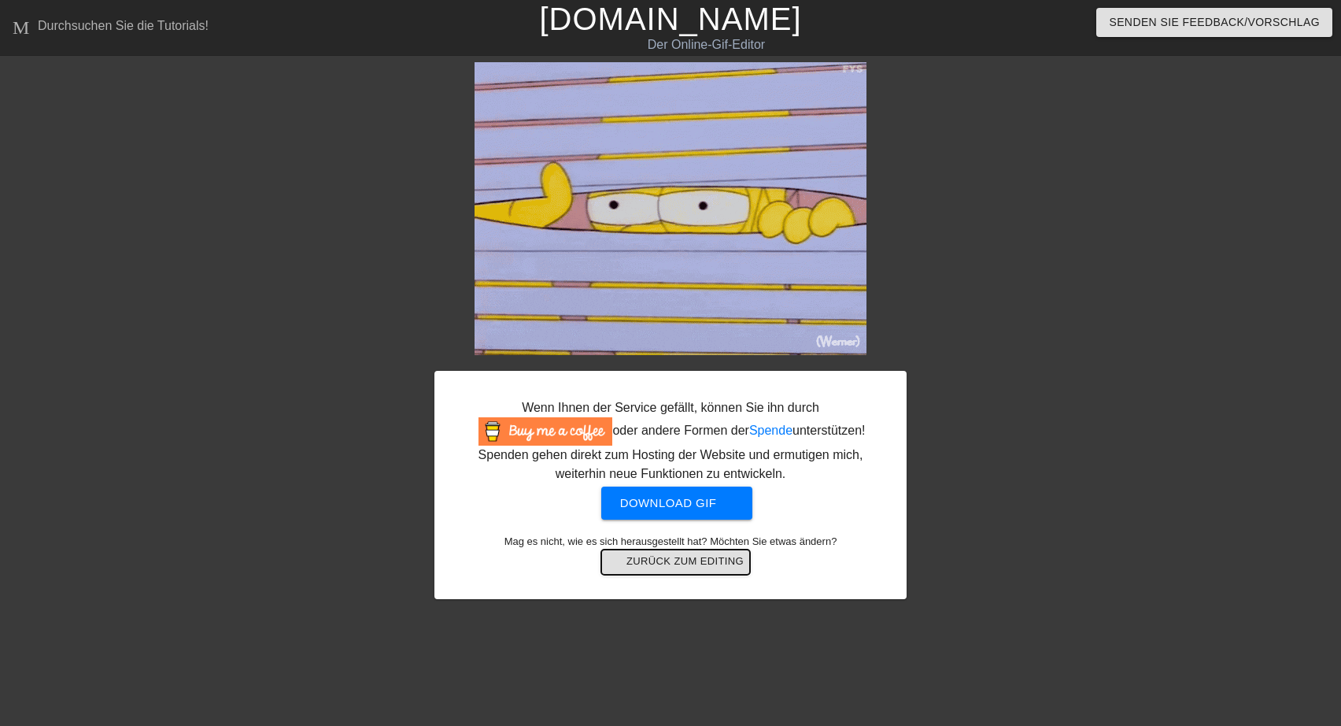
click at [671, 571] on span "arrow-back Zurück zum Editing" at bounding box center [676, 562] width 136 height 19
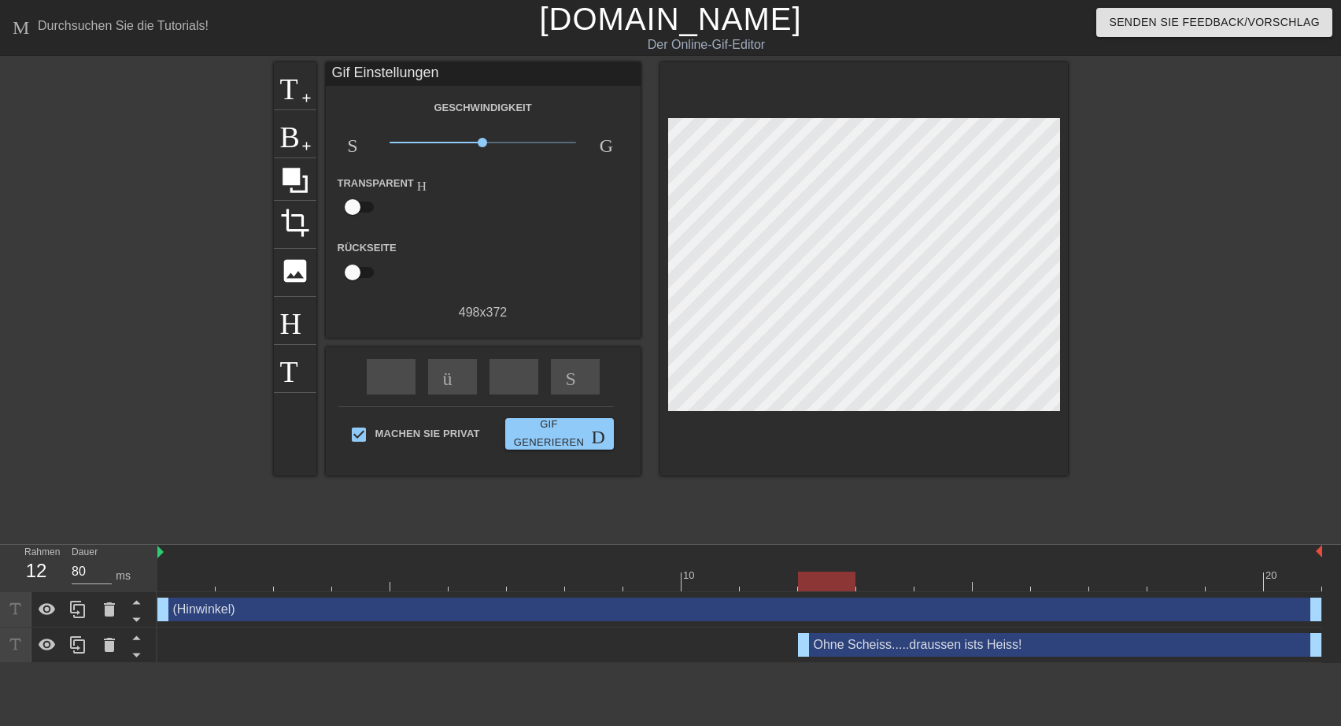
drag, startPoint x: 920, startPoint y: 649, endPoint x: 773, endPoint y: 649, distance: 147.2
click at [798, 649] on div "Ohne Scheiss.....draussen ists Heiss! drag-handle drag-handle" at bounding box center [1060, 645] width 524 height 24
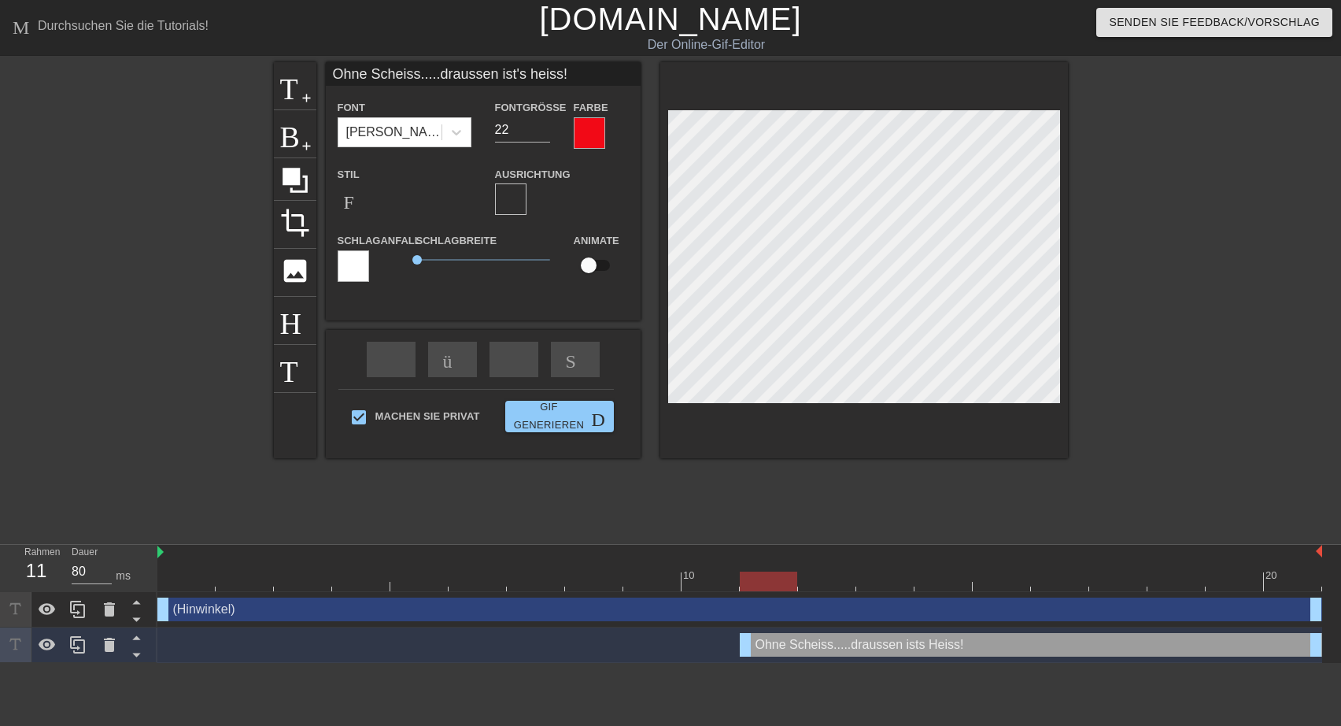
click at [503, 205] on span "format-align-left" at bounding box center [510, 199] width 19 height 19
click at [514, 196] on span "format-align-left" at bounding box center [510, 199] width 19 height 19
click at [352, 202] on span "Format-Bold" at bounding box center [353, 199] width 19 height 19
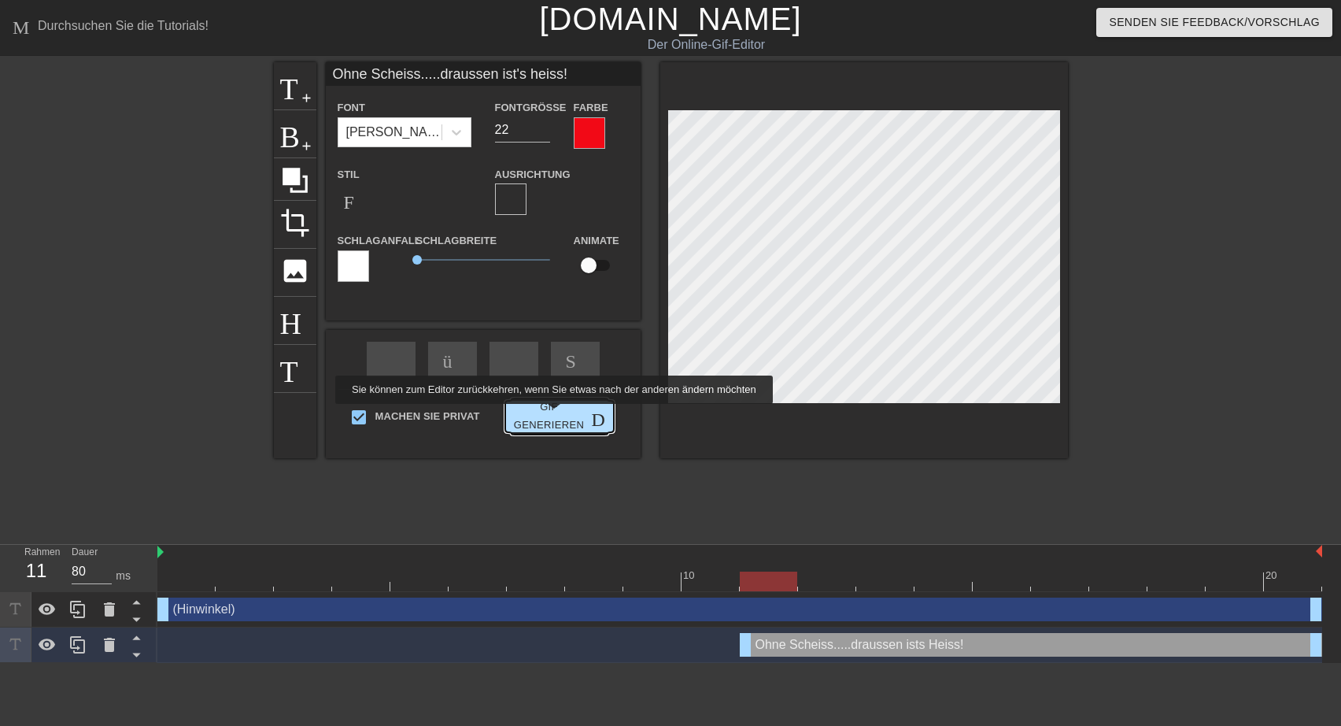
click at [550, 414] on span "Gif generieren Doppelpfeil" at bounding box center [560, 416] width 96 height 36
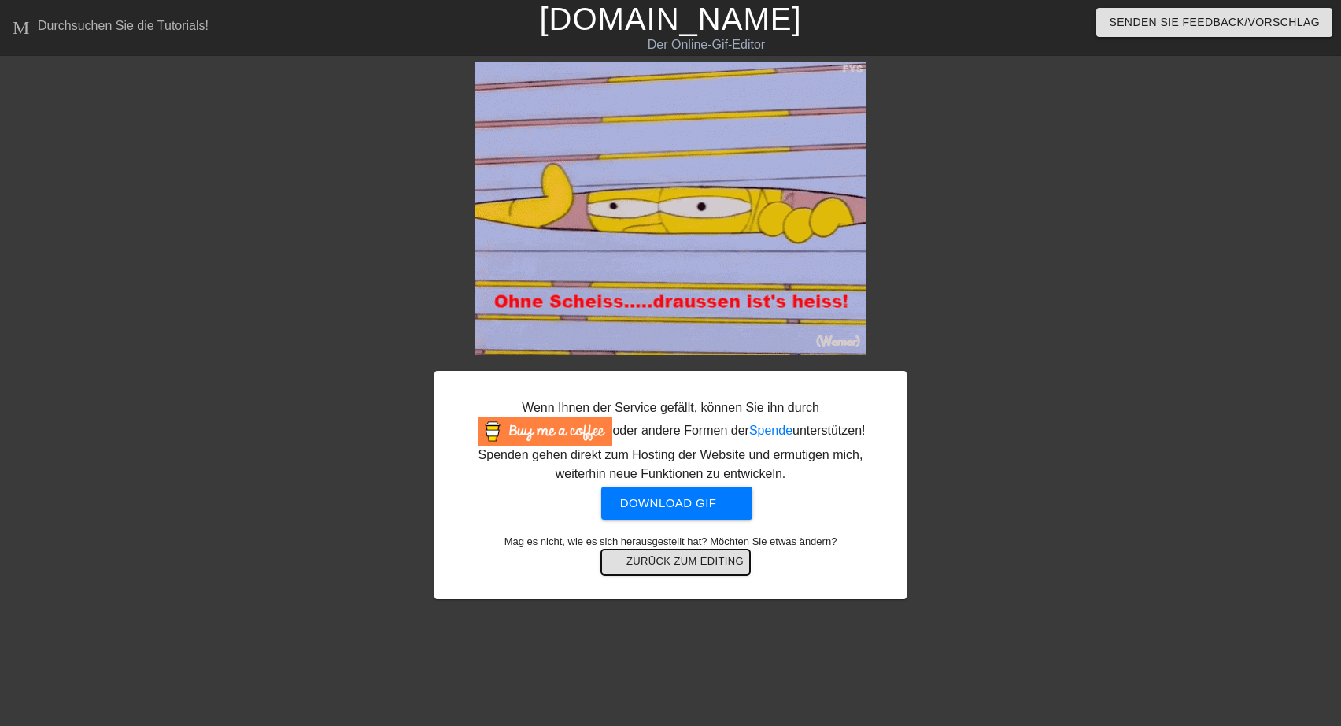
click at [686, 559] on span "arrow-back Zurück zum Editing" at bounding box center [676, 562] width 136 height 19
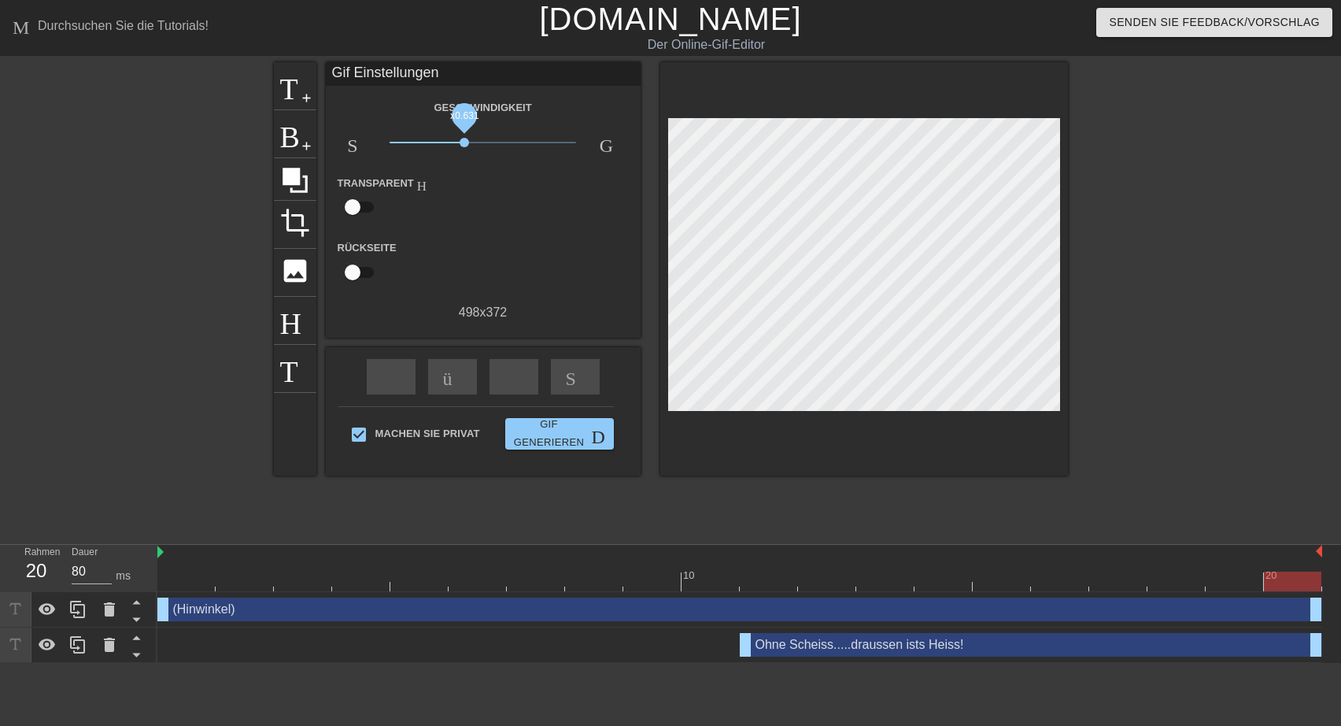
drag, startPoint x: 483, startPoint y: 142, endPoint x: 464, endPoint y: 142, distance: 18.1
click at [464, 142] on span "x0.631" at bounding box center [464, 142] width 9 height 9
click at [543, 427] on span "Gif generieren Doppelpfeil" at bounding box center [560, 434] width 96 height 36
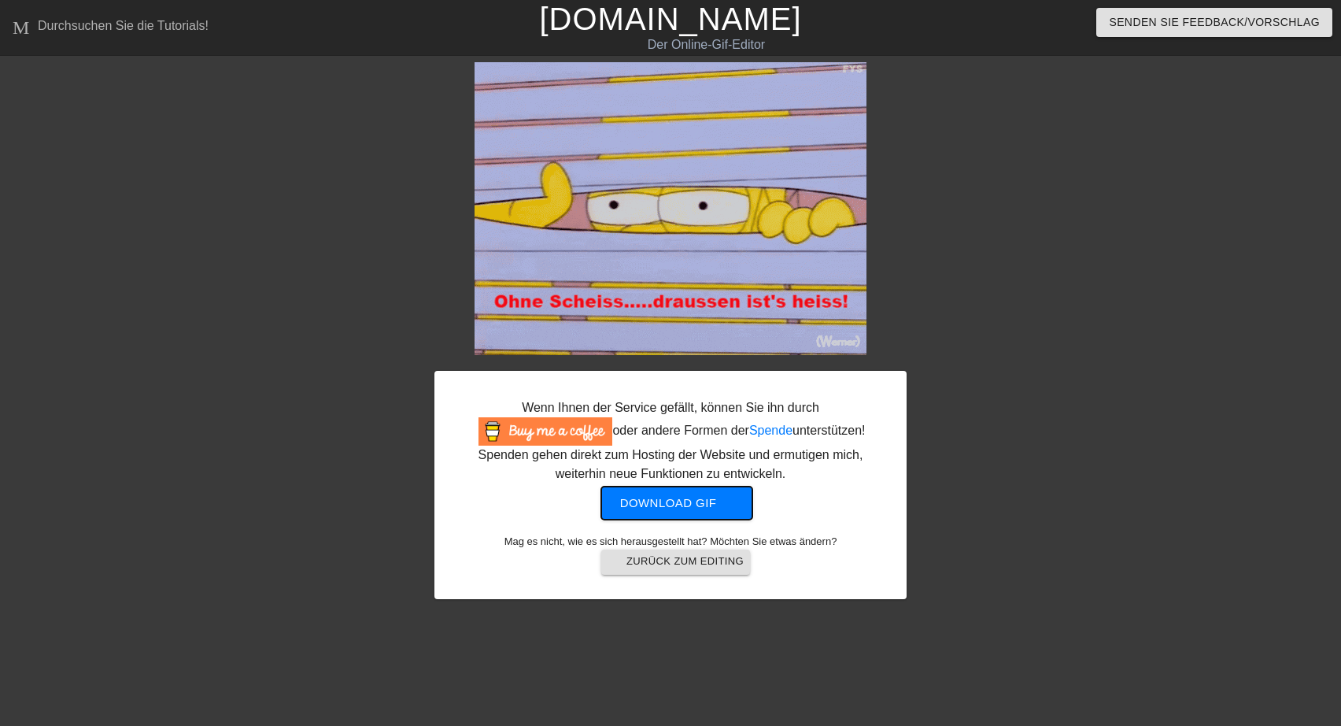
click at [662, 508] on span "Download gif get-app" at bounding box center [677, 503] width 114 height 20
